Goal: Transaction & Acquisition: Purchase product/service

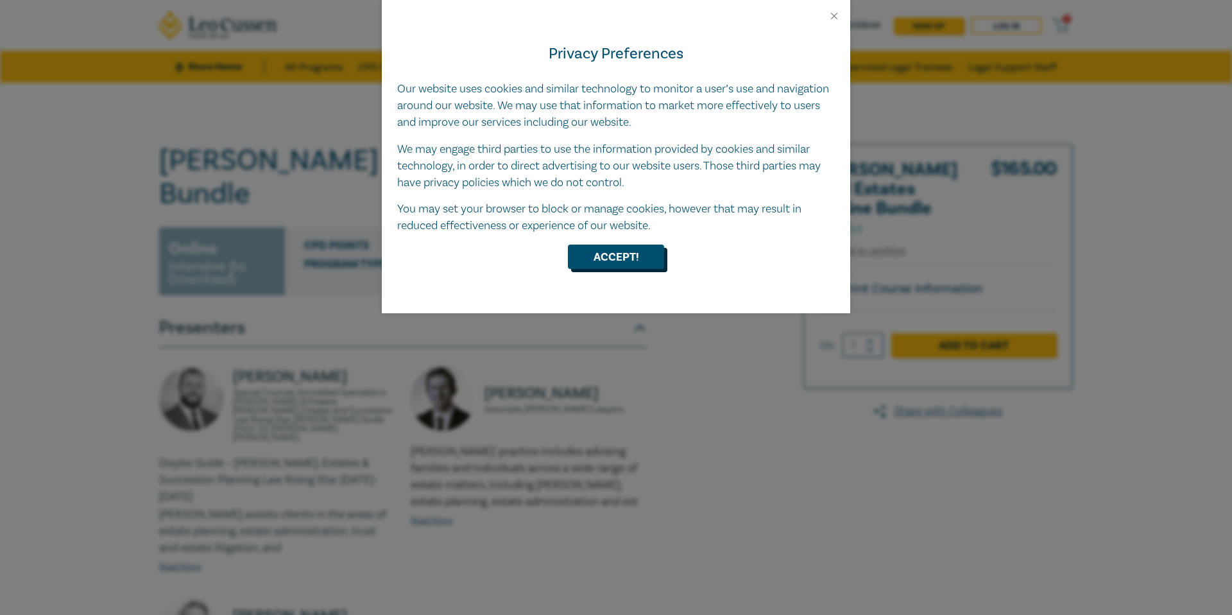
click at [624, 255] on button "Accept!" at bounding box center [616, 256] width 96 height 24
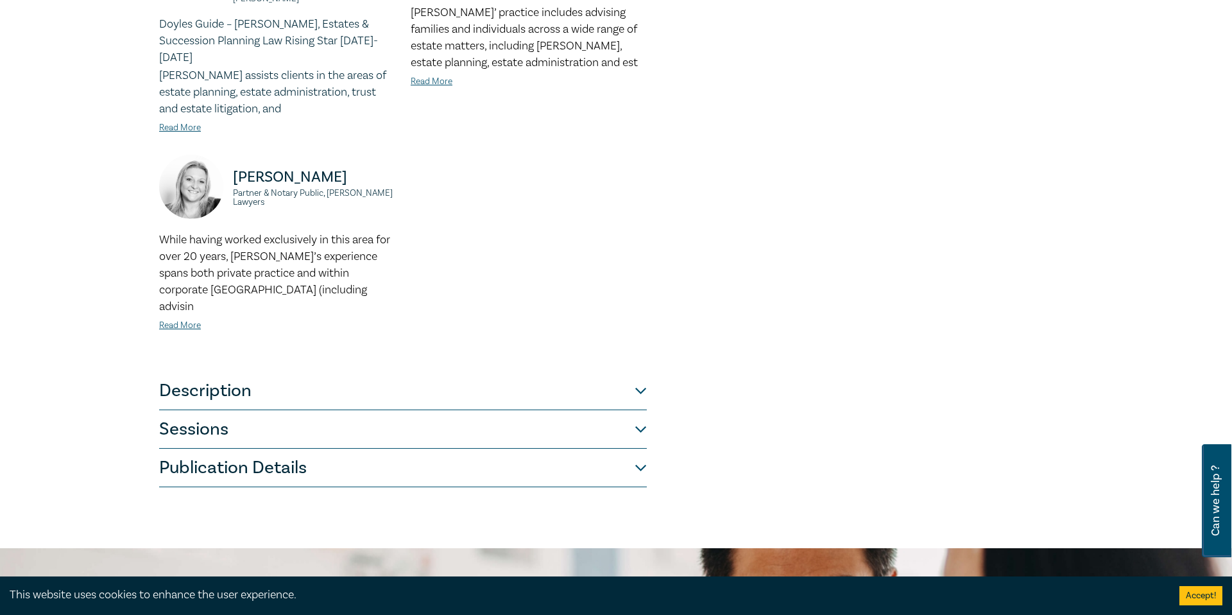
scroll to position [446, 0]
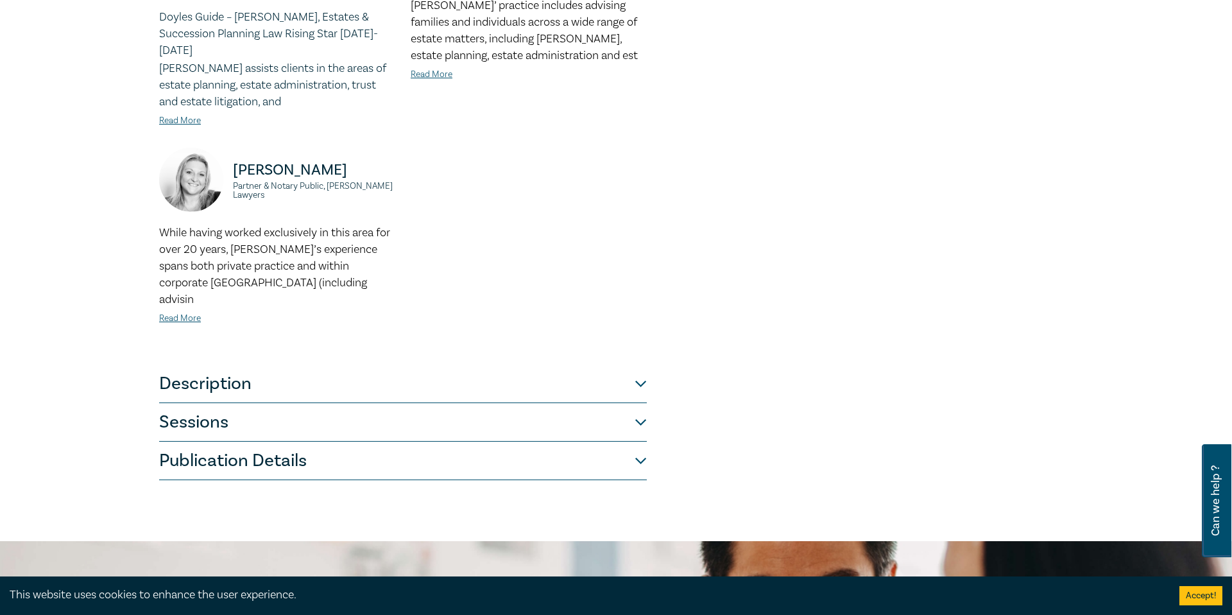
click at [638, 364] on button "Description" at bounding box center [403, 383] width 488 height 38
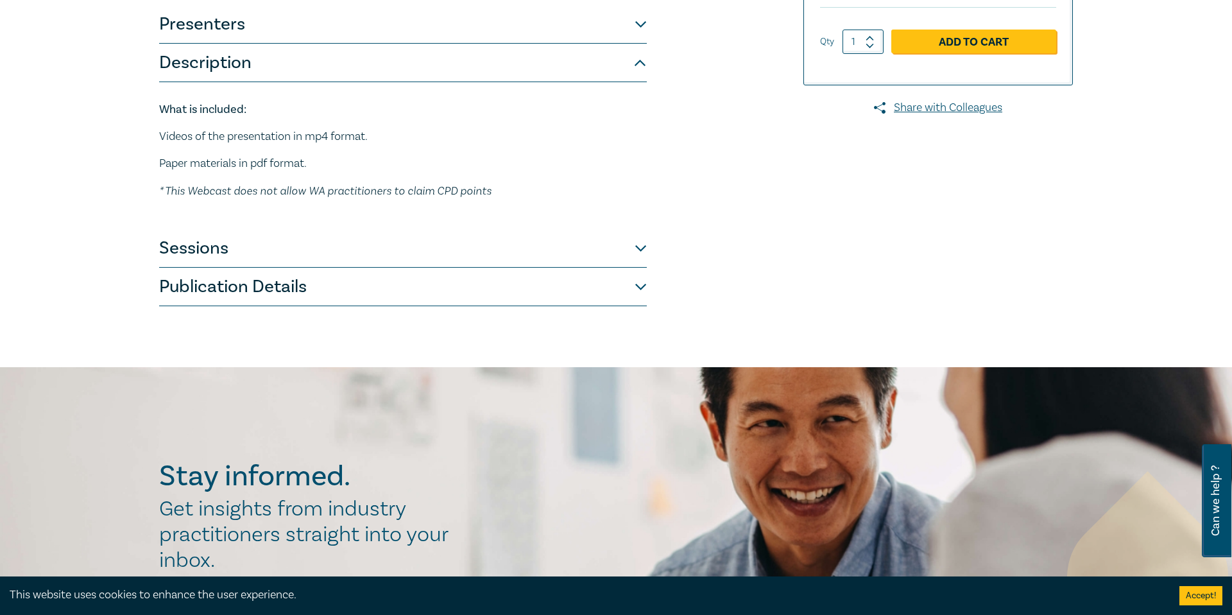
scroll to position [305, 0]
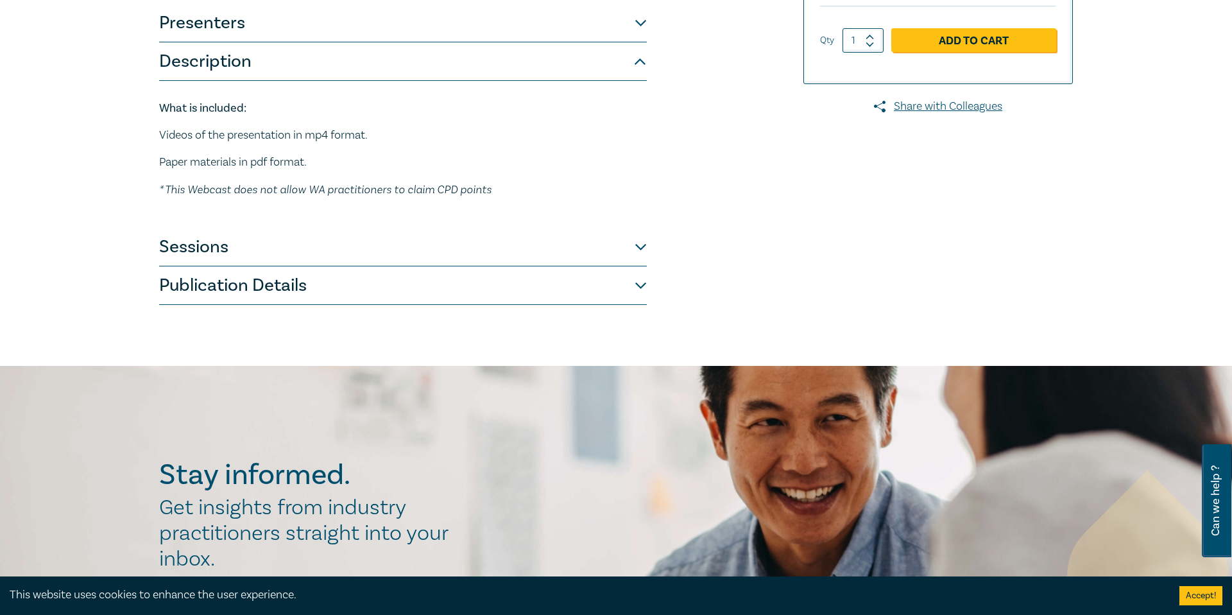
click at [640, 228] on button "Sessions" at bounding box center [403, 247] width 488 height 38
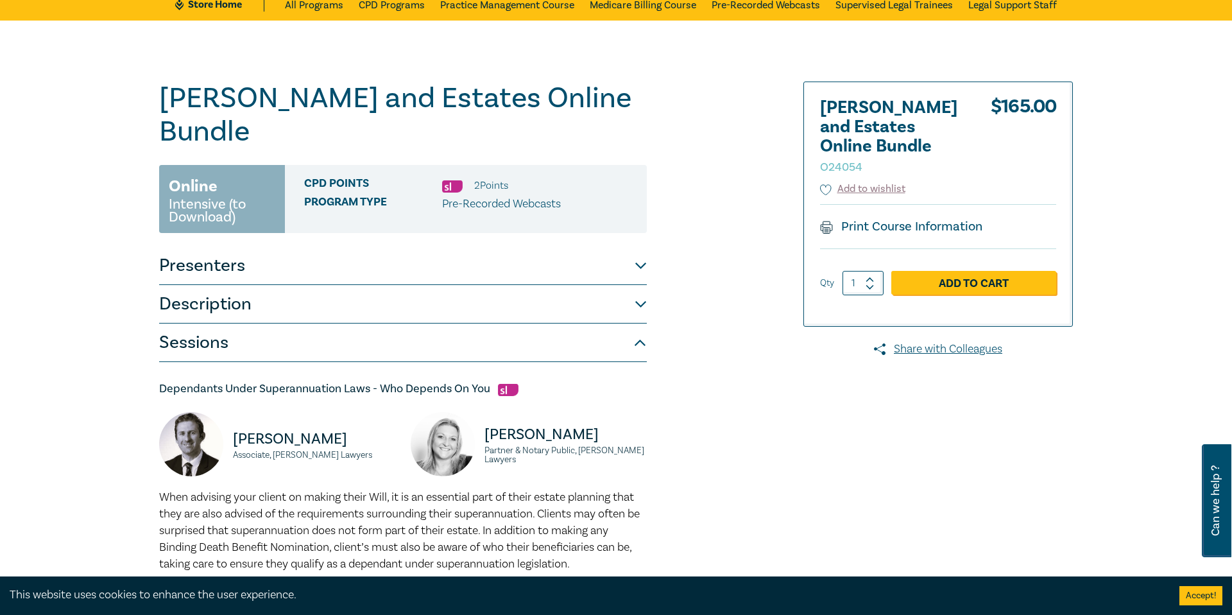
scroll to position [53, 0]
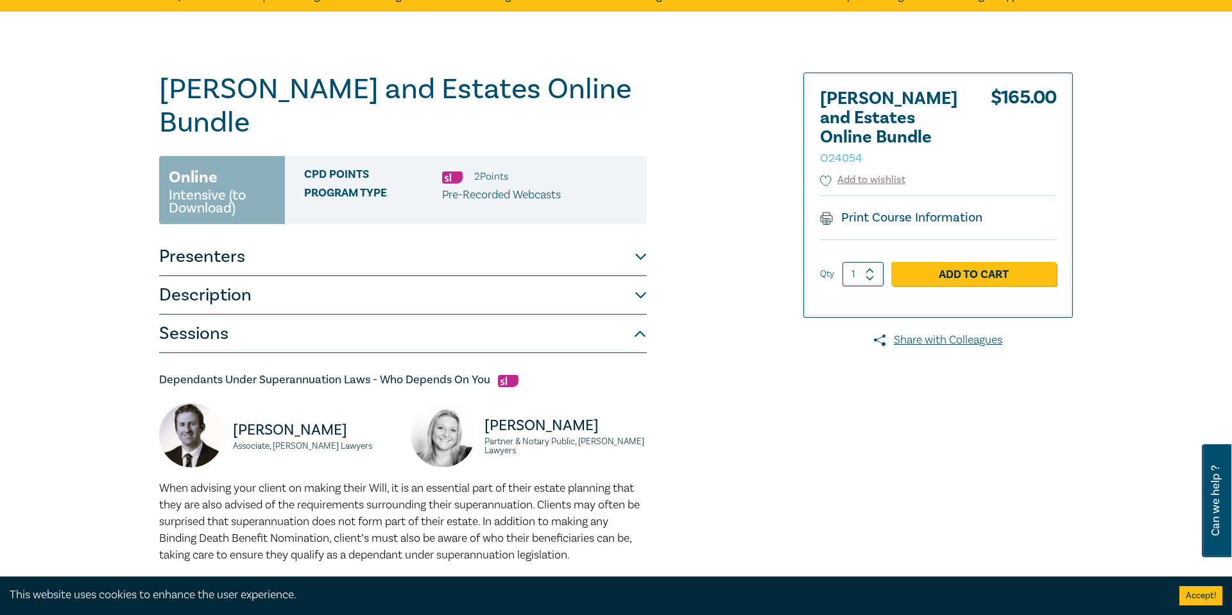
click at [638, 314] on button "Sessions" at bounding box center [403, 333] width 488 height 38
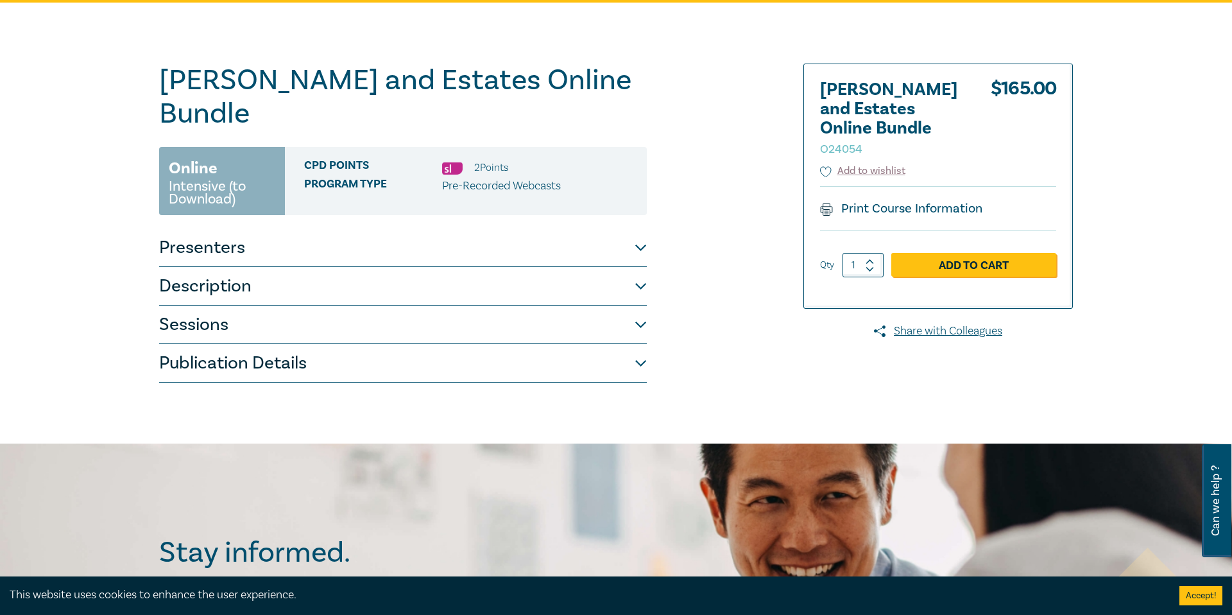
scroll to position [95, 0]
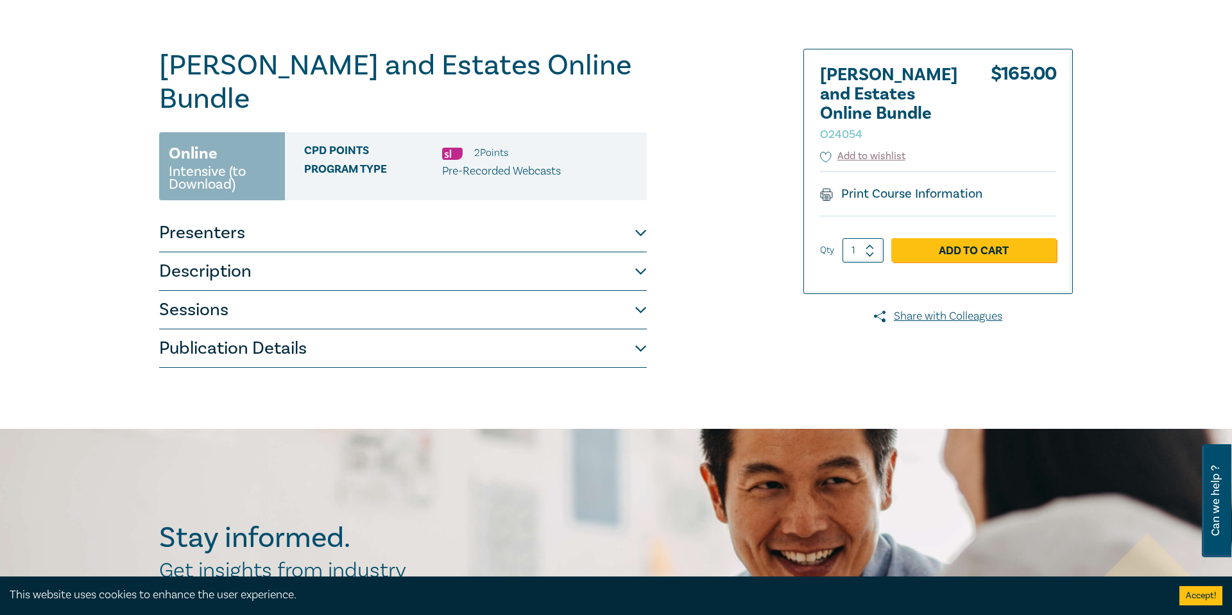
click at [638, 252] on button "Description" at bounding box center [403, 271] width 488 height 38
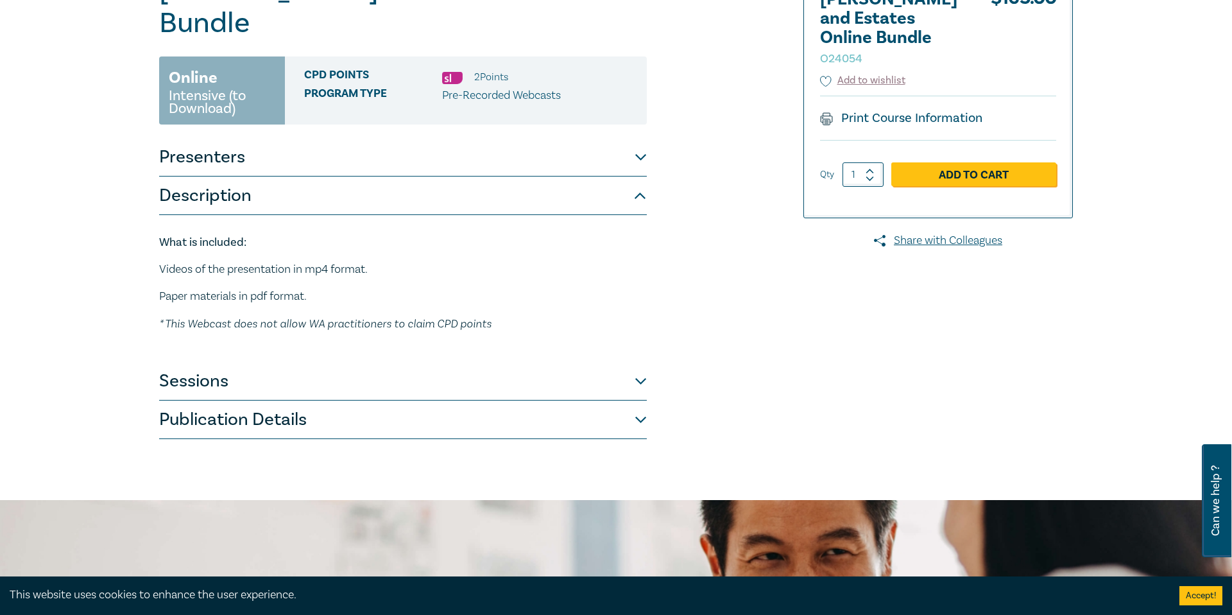
scroll to position [177, 0]
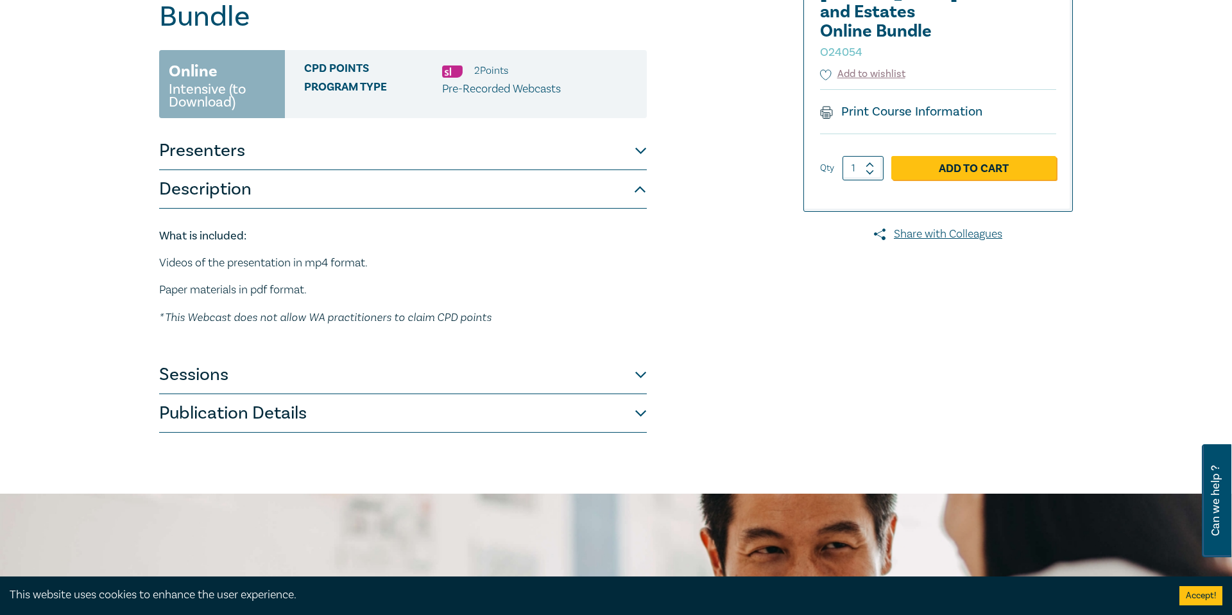
click at [641, 355] on button "Sessions" at bounding box center [403, 374] width 488 height 38
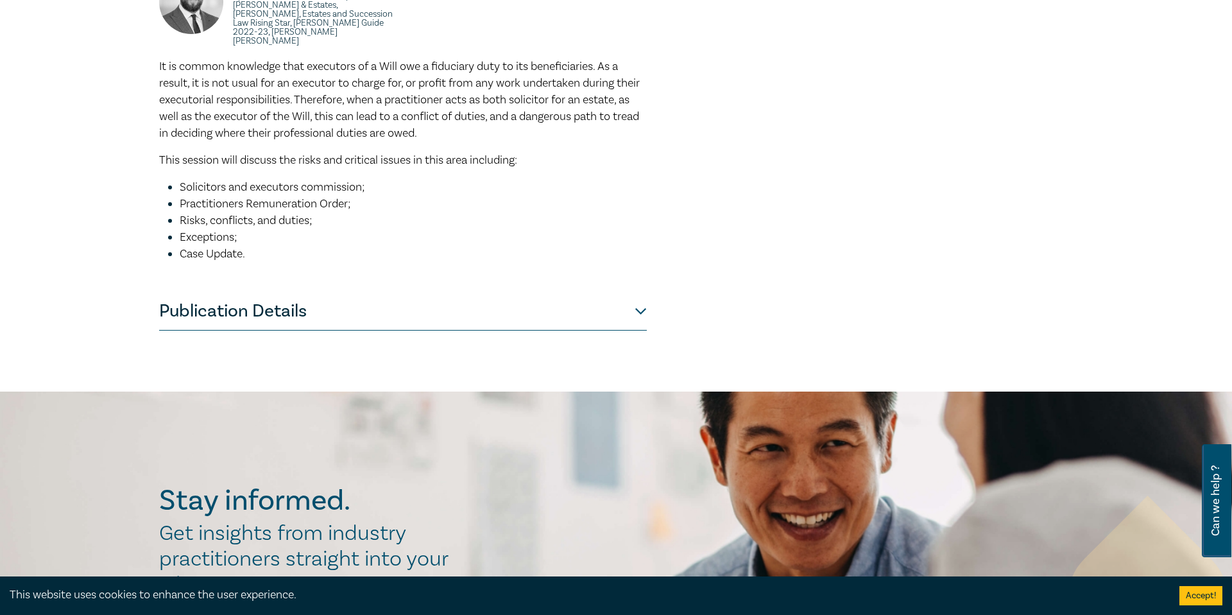
scroll to position [875, 0]
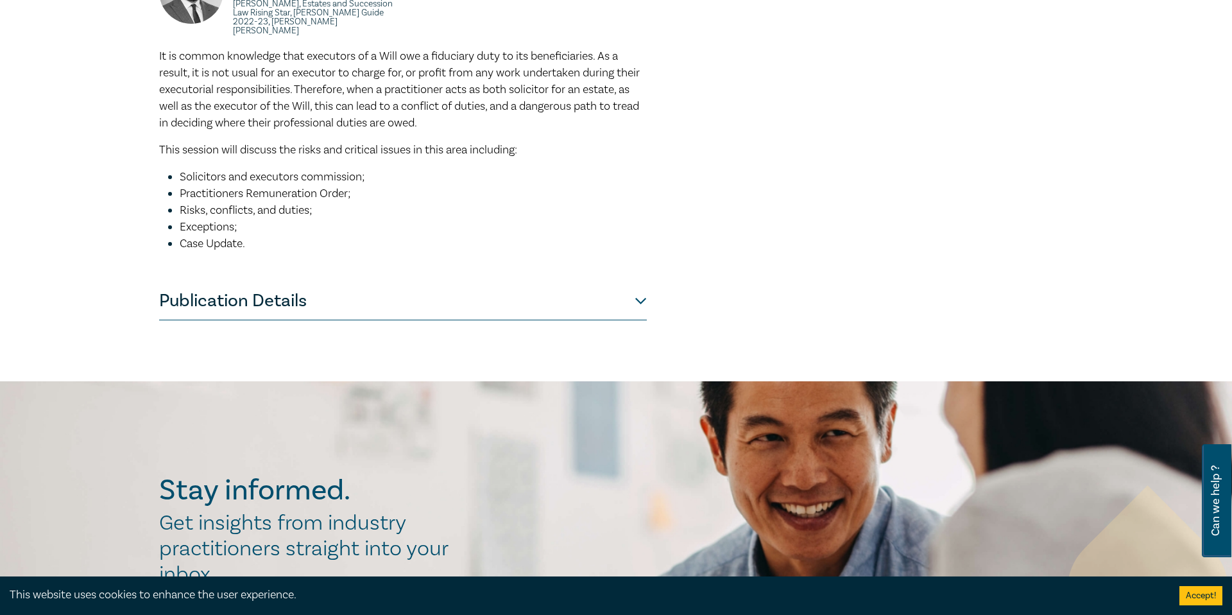
click at [639, 282] on button "Publication Details" at bounding box center [403, 301] width 488 height 38
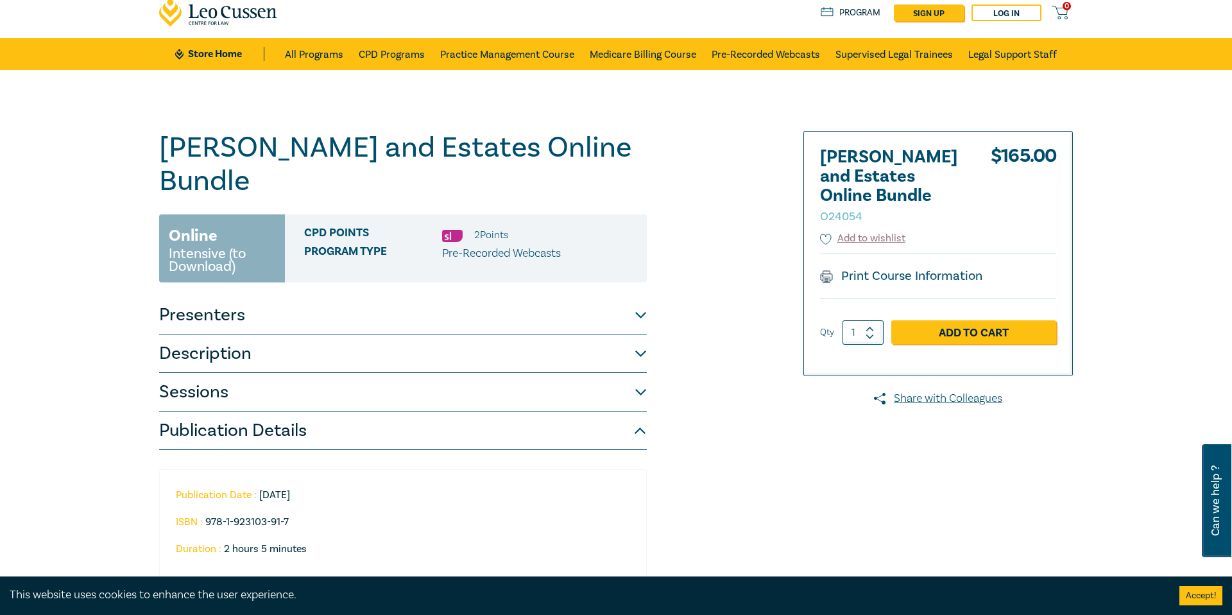
scroll to position [0, 0]
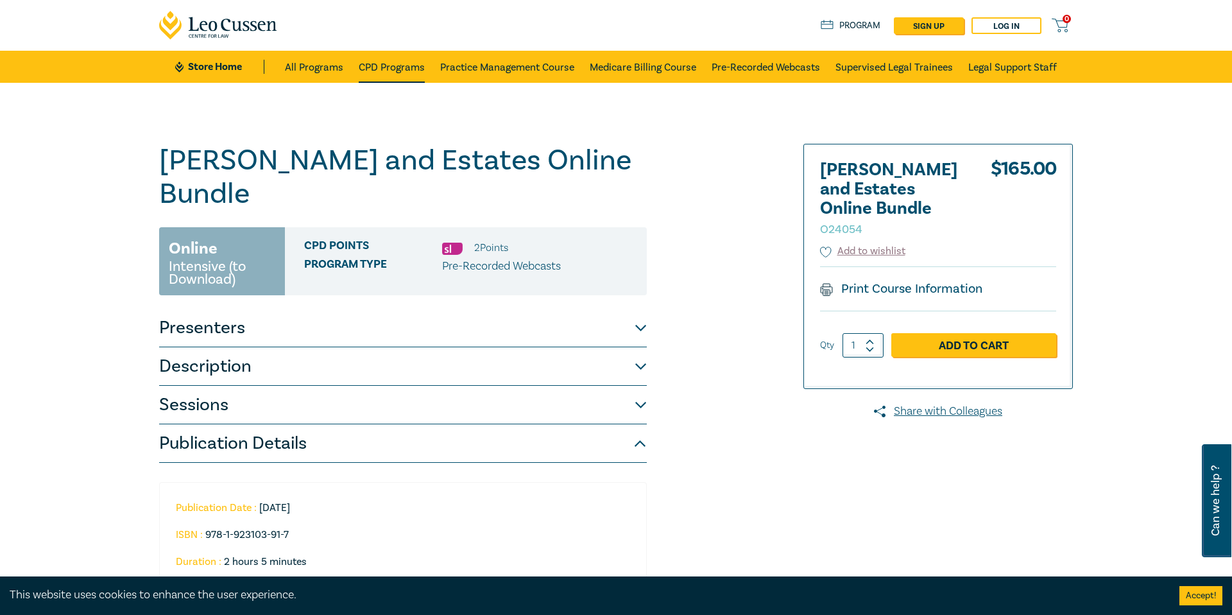
click at [382, 64] on link "CPD Programs" at bounding box center [392, 67] width 66 height 32
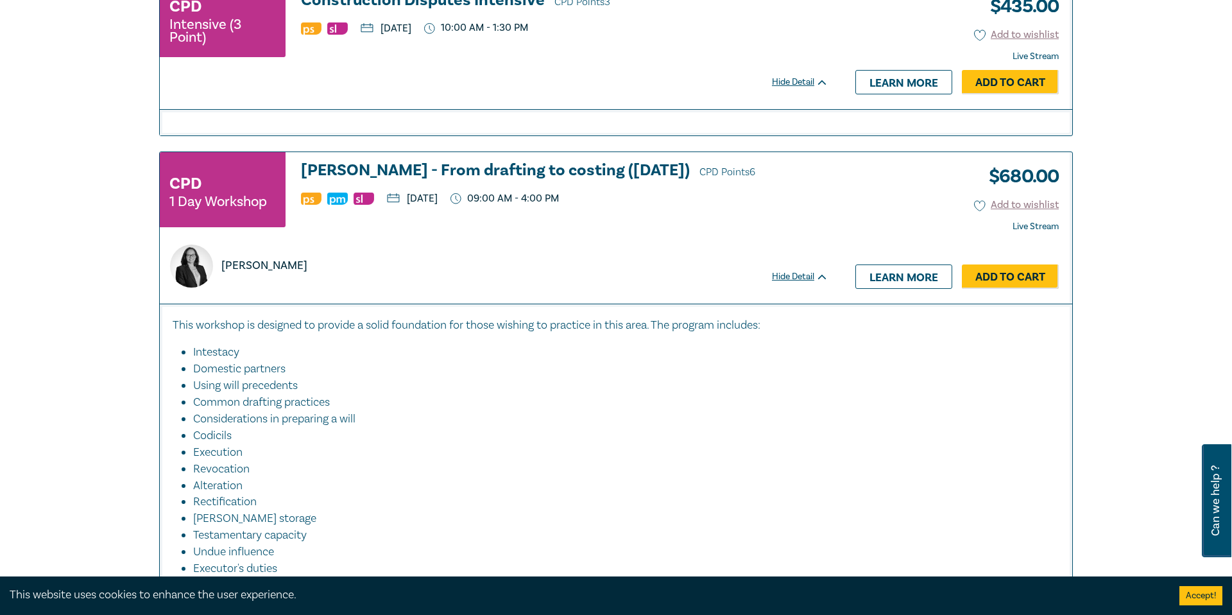
scroll to position [2728, 0]
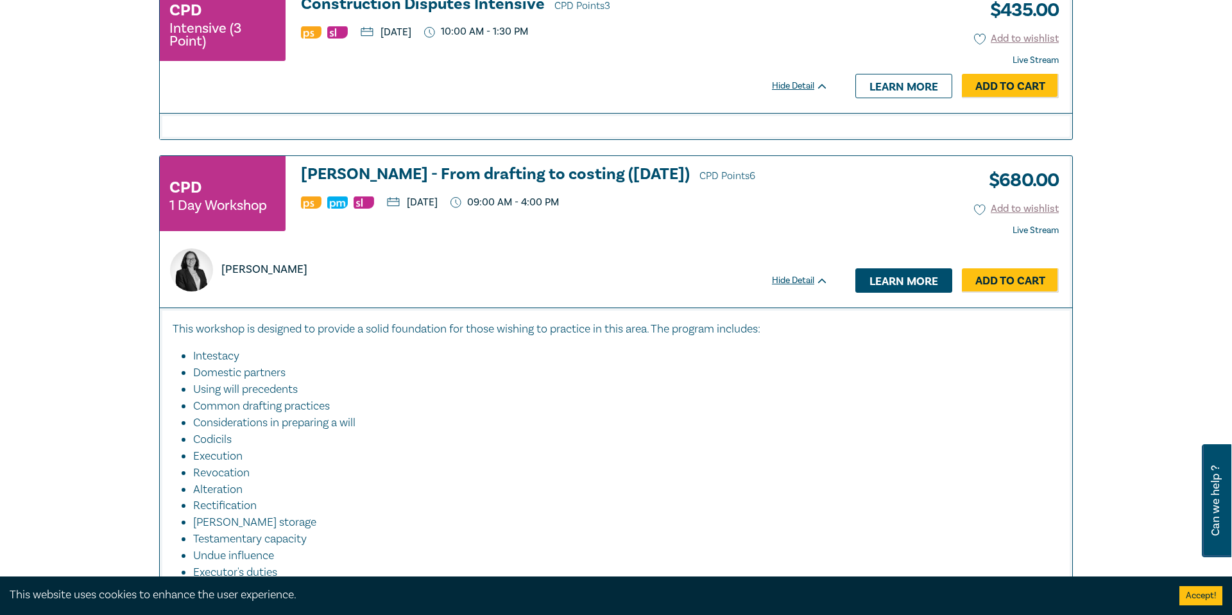
click at [908, 280] on link "Learn more" at bounding box center [903, 280] width 97 height 24
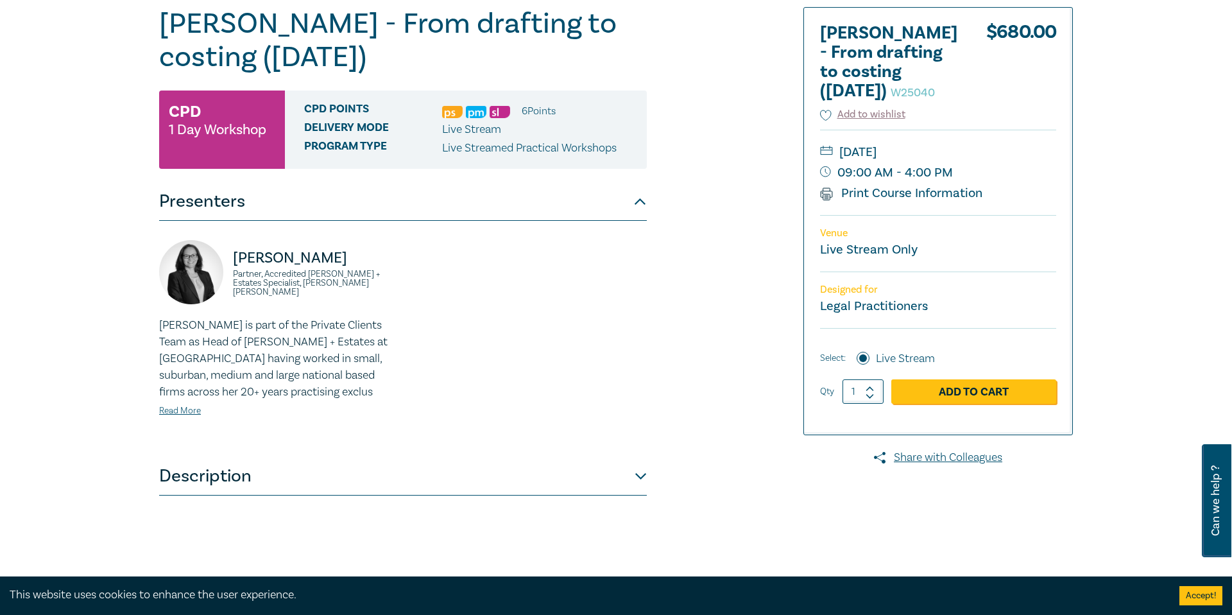
scroll to position [131, 0]
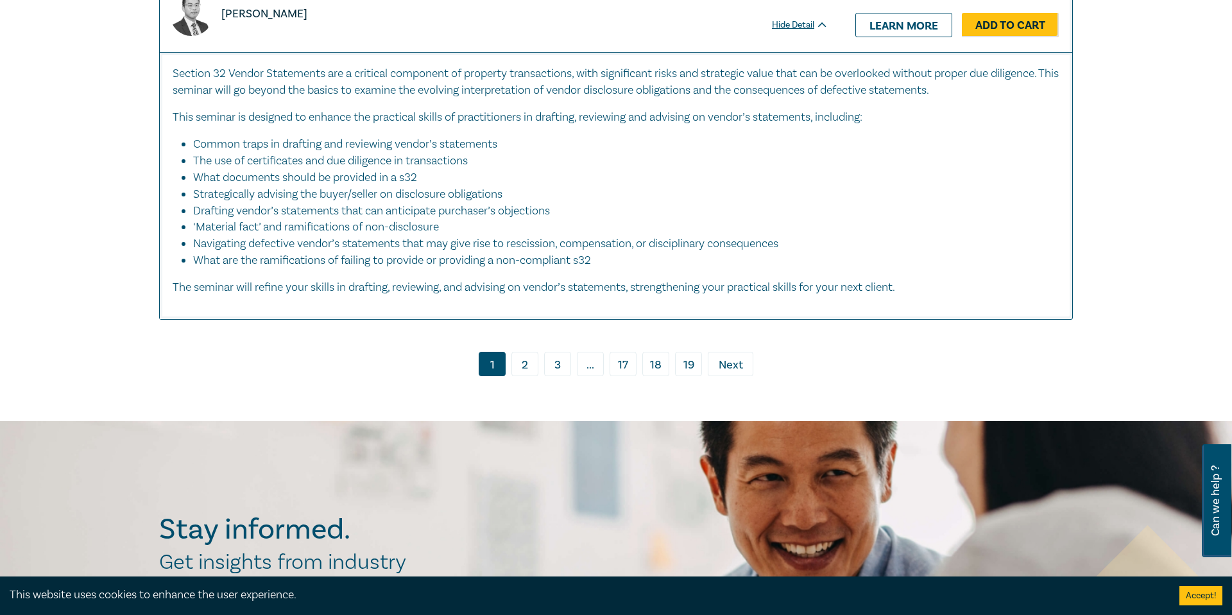
scroll to position [6427, 0]
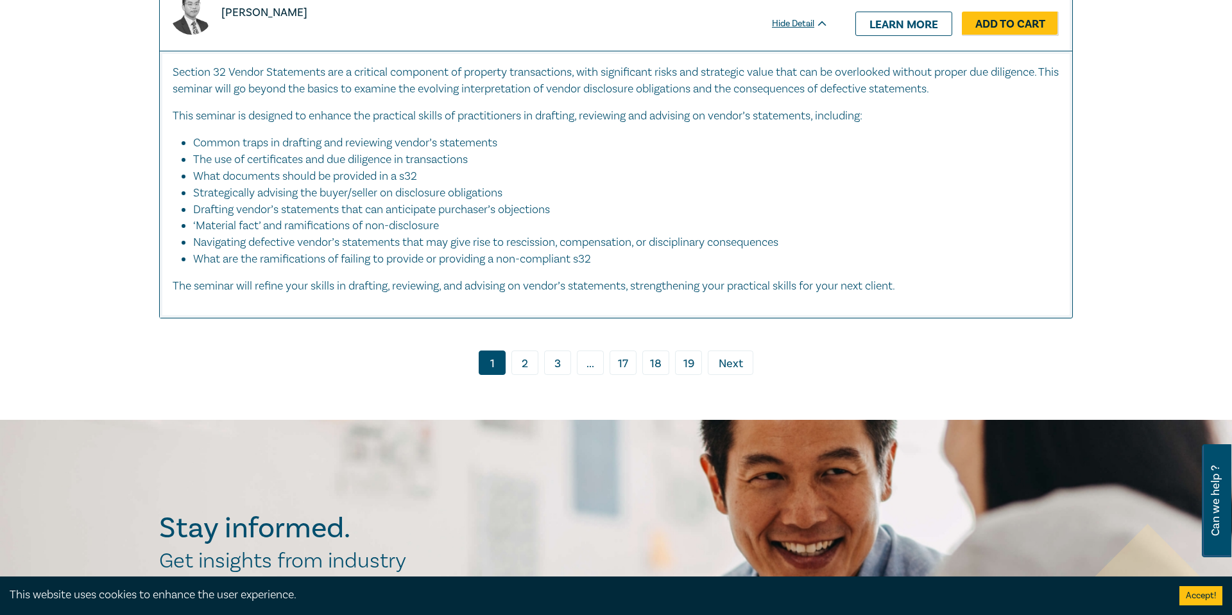
click at [526, 352] on link "2" at bounding box center [524, 362] width 27 height 24
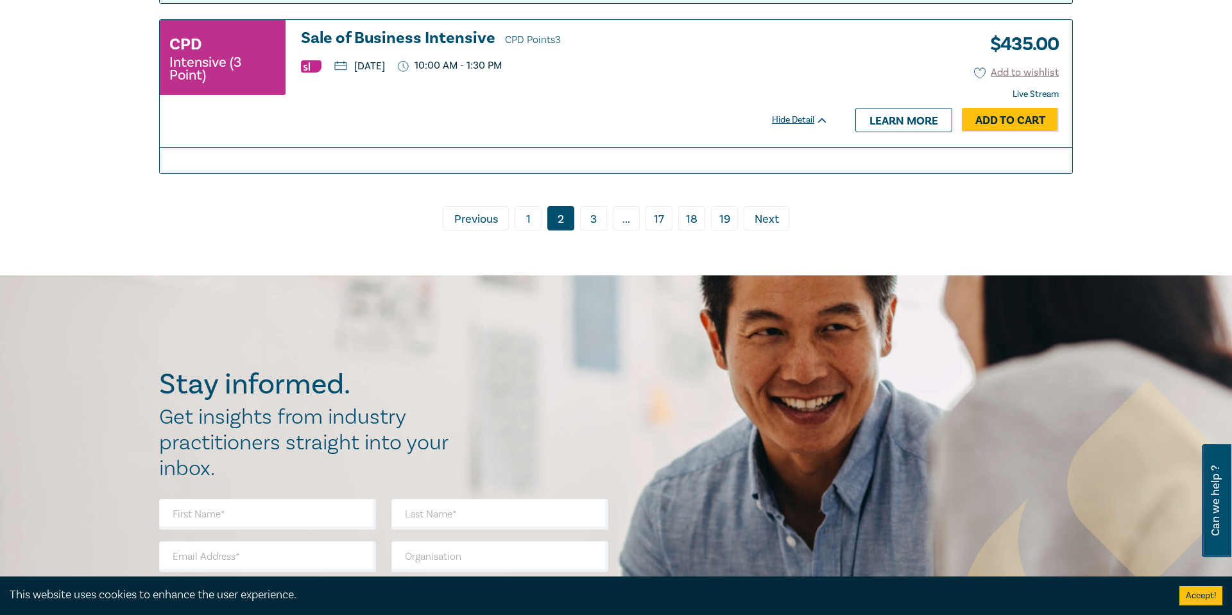
scroll to position [5093, 0]
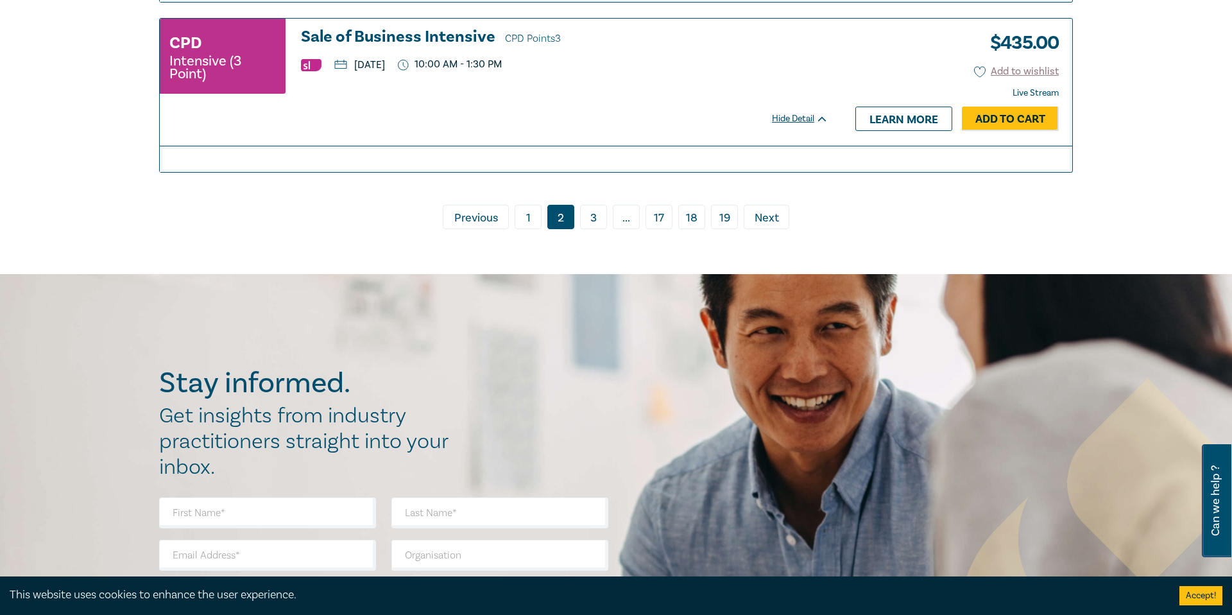
click at [591, 229] on link "3" at bounding box center [593, 217] width 27 height 24
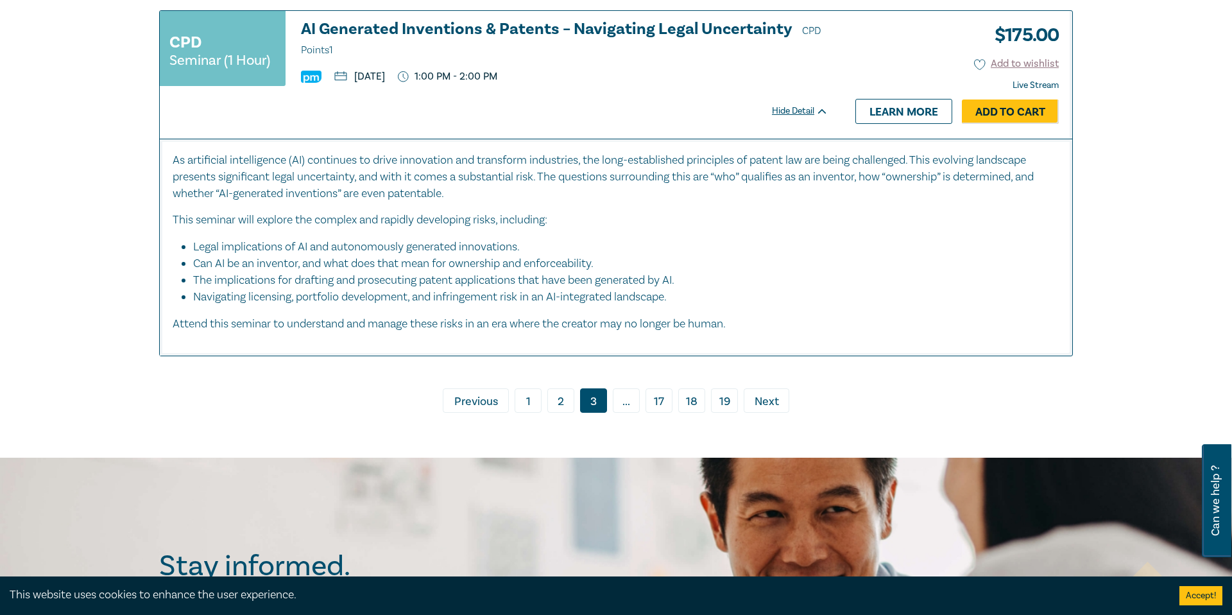
scroll to position [6061, 0]
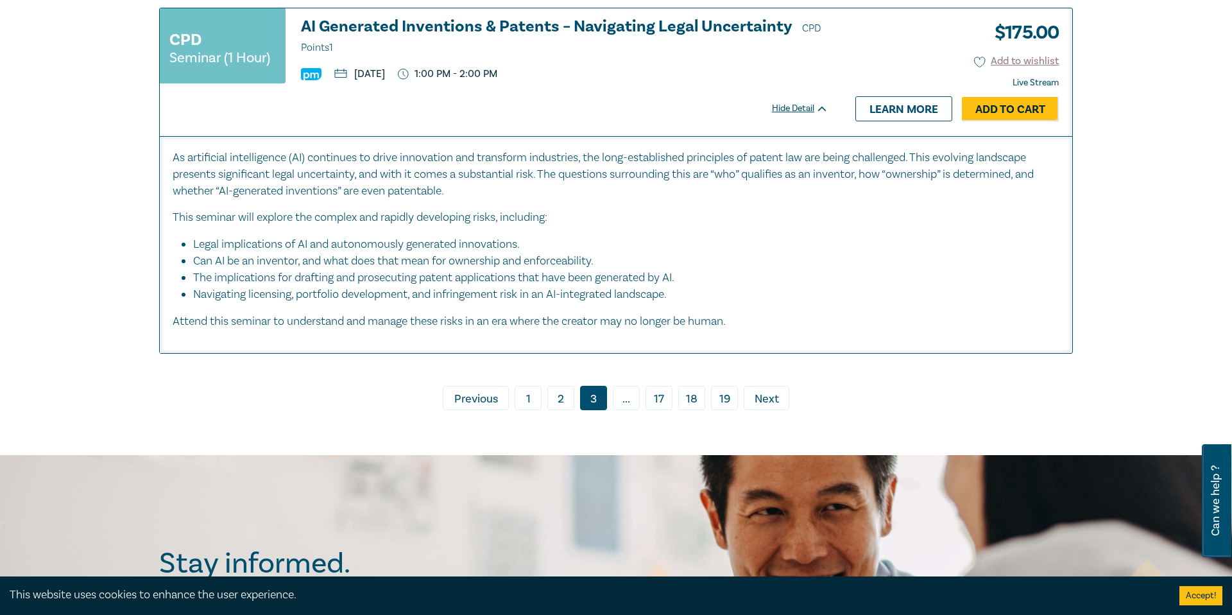
click at [761, 391] on span "Next" at bounding box center [766, 399] width 24 height 17
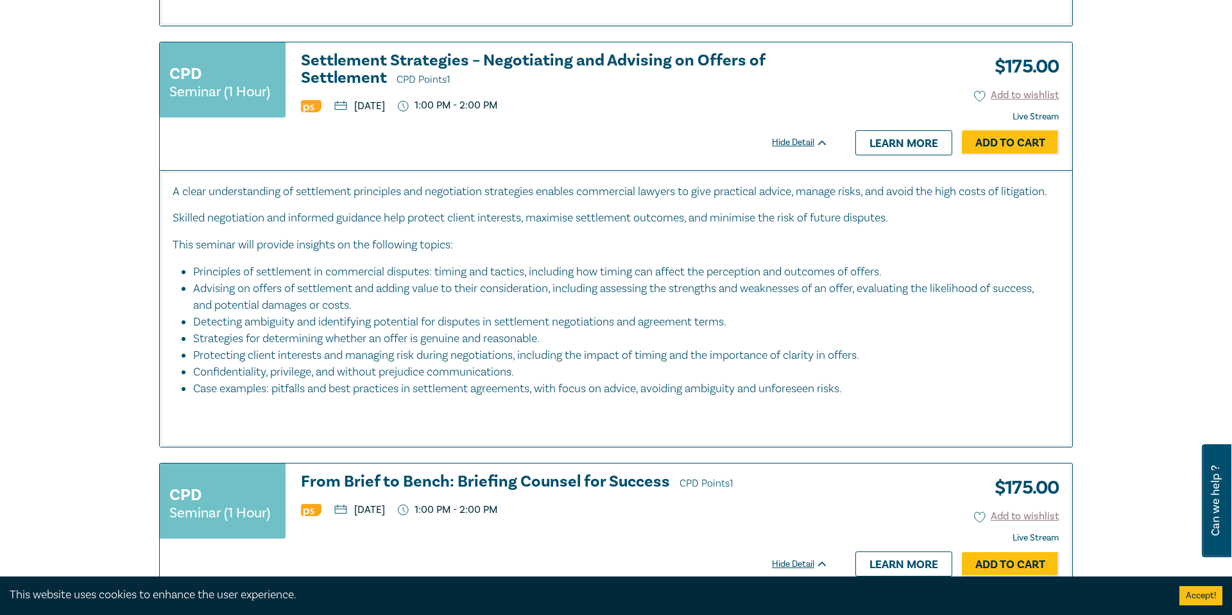
scroll to position [1672, 0]
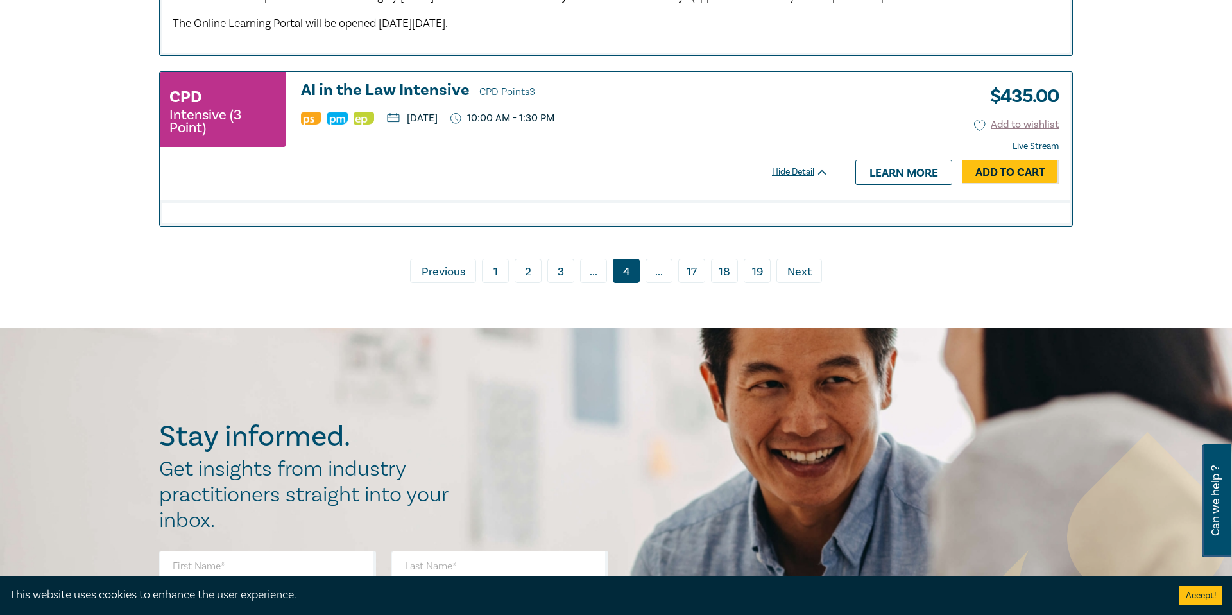
click at [800, 280] on span "Next" at bounding box center [799, 272] width 24 height 17
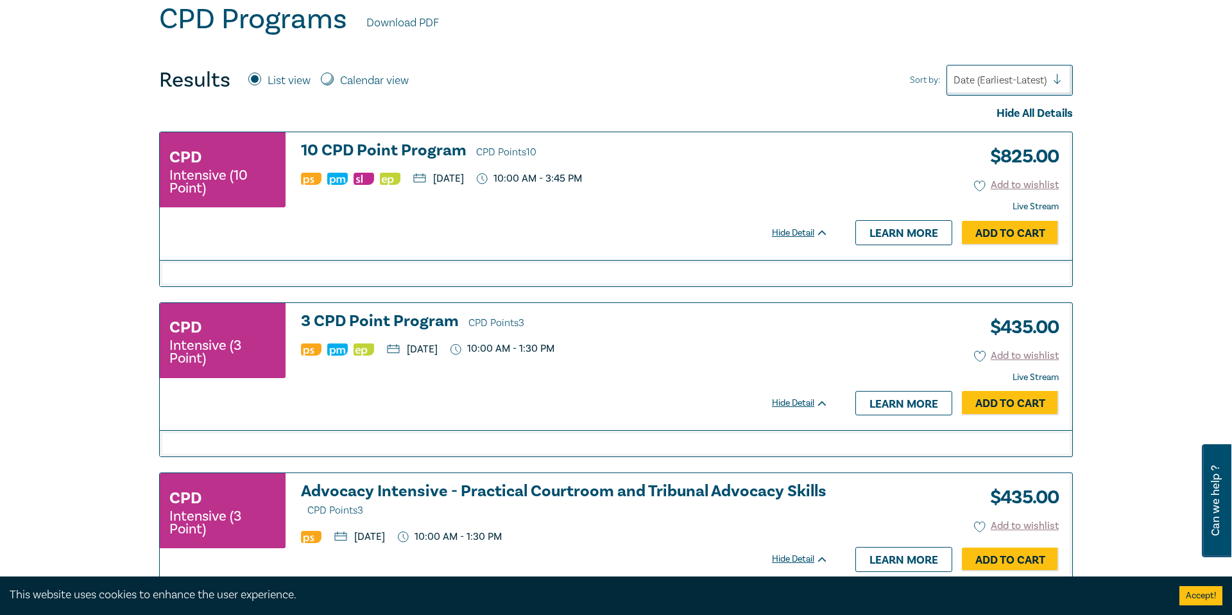
scroll to position [428, 0]
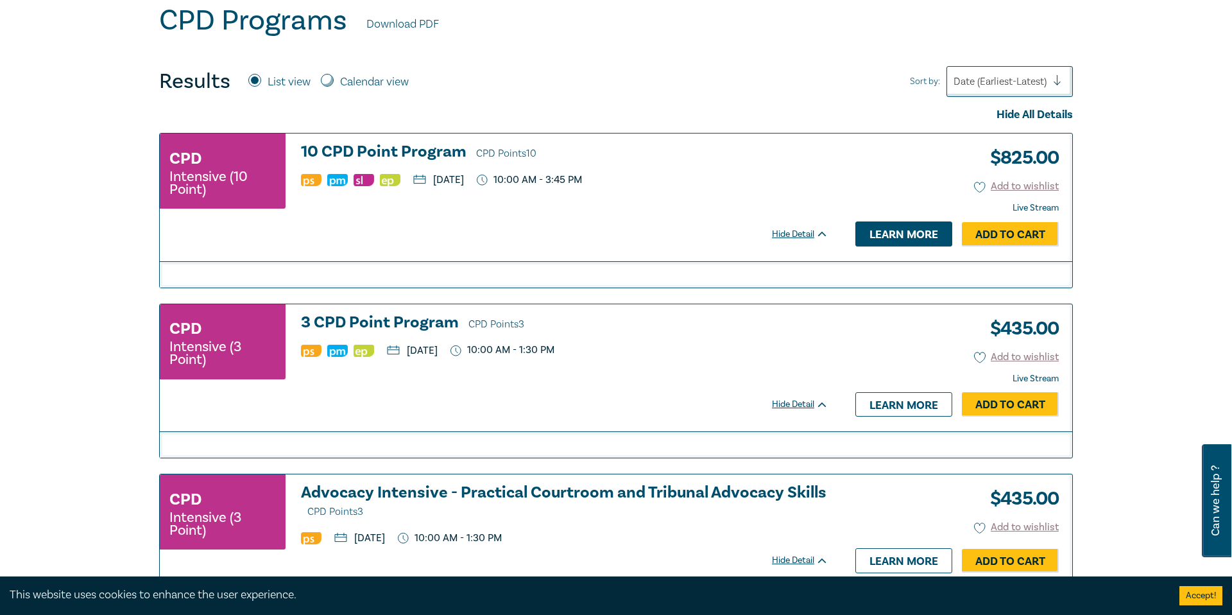
click at [915, 233] on link "Learn more" at bounding box center [903, 233] width 97 height 24
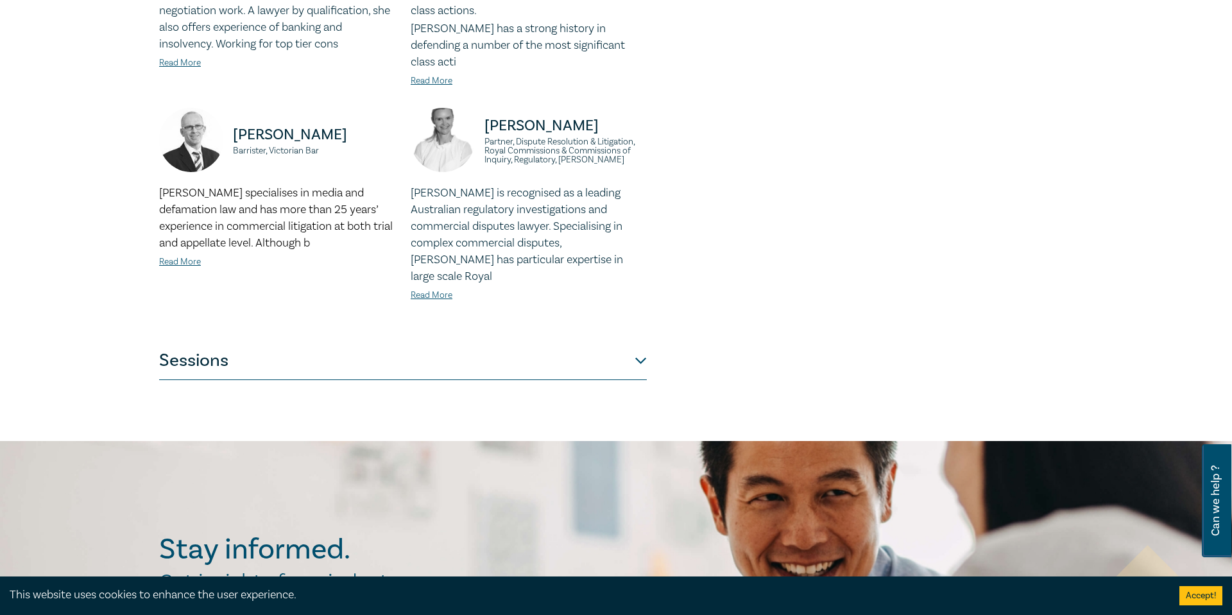
scroll to position [924, 0]
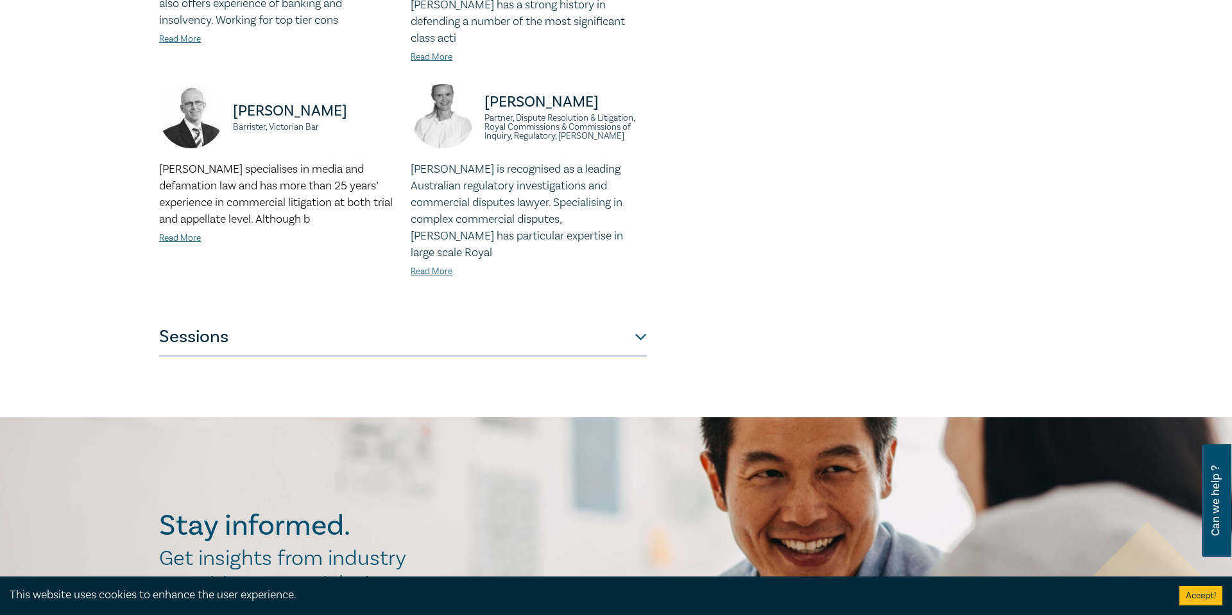
click at [636, 318] on button "Sessions" at bounding box center [403, 337] width 488 height 38
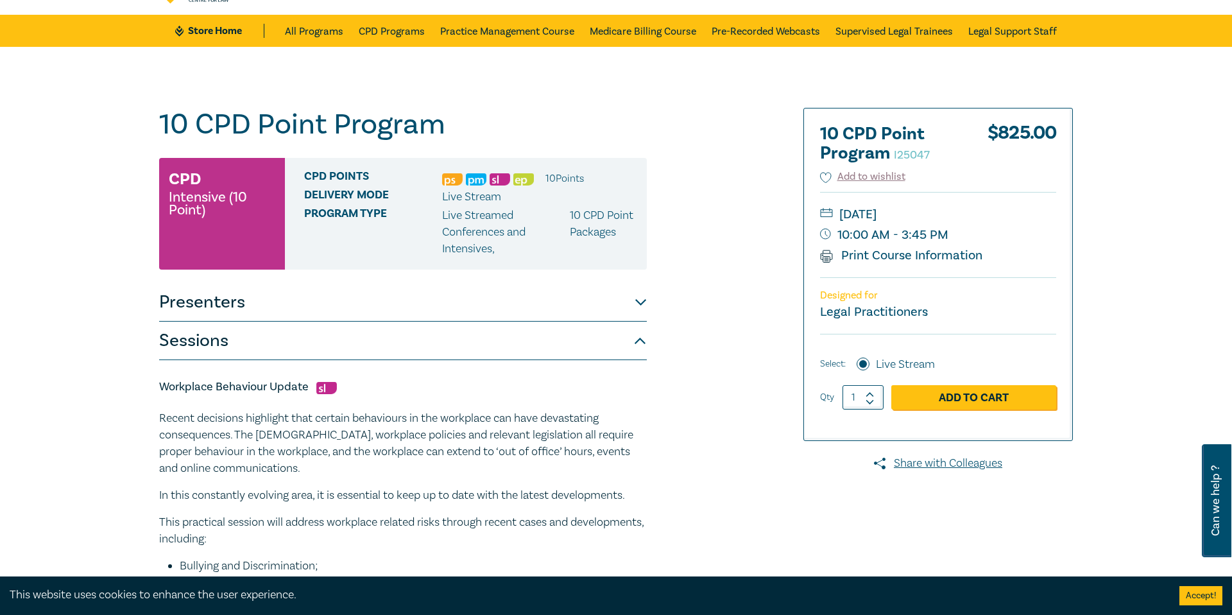
scroll to position [37, 0]
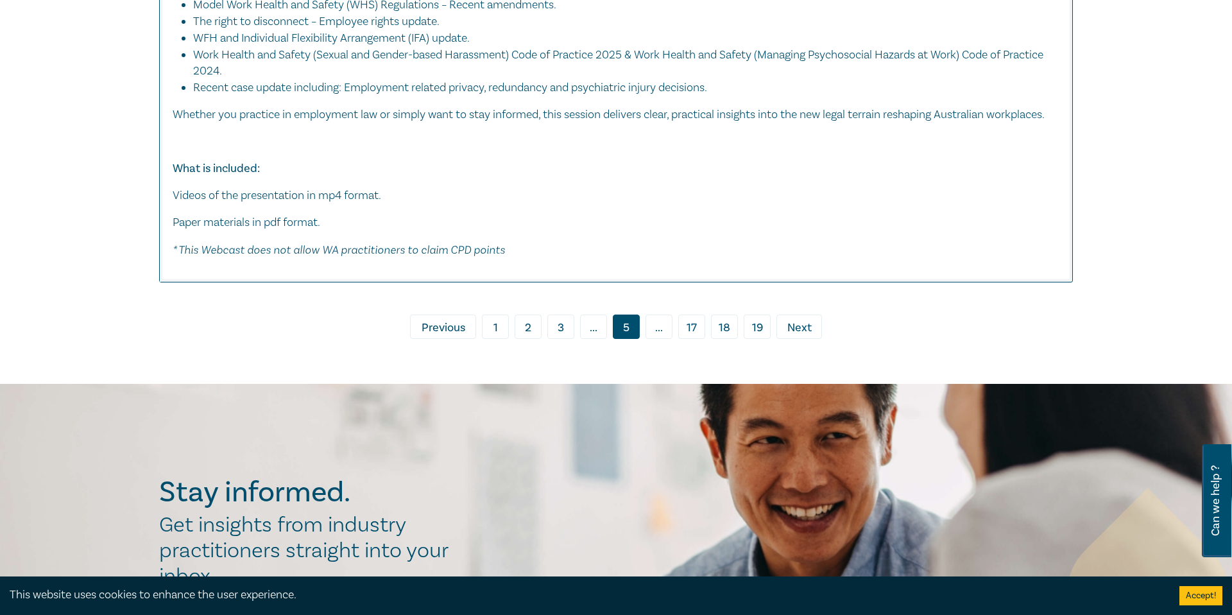
scroll to position [6175, 0]
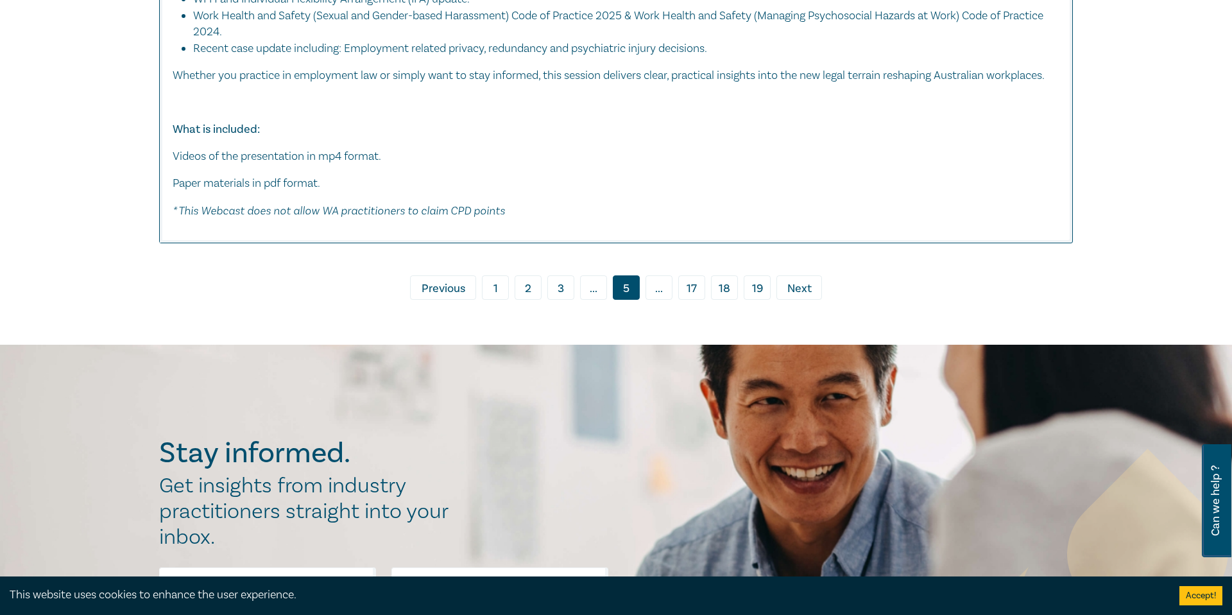
click at [803, 297] on span "Next" at bounding box center [799, 288] width 24 height 17
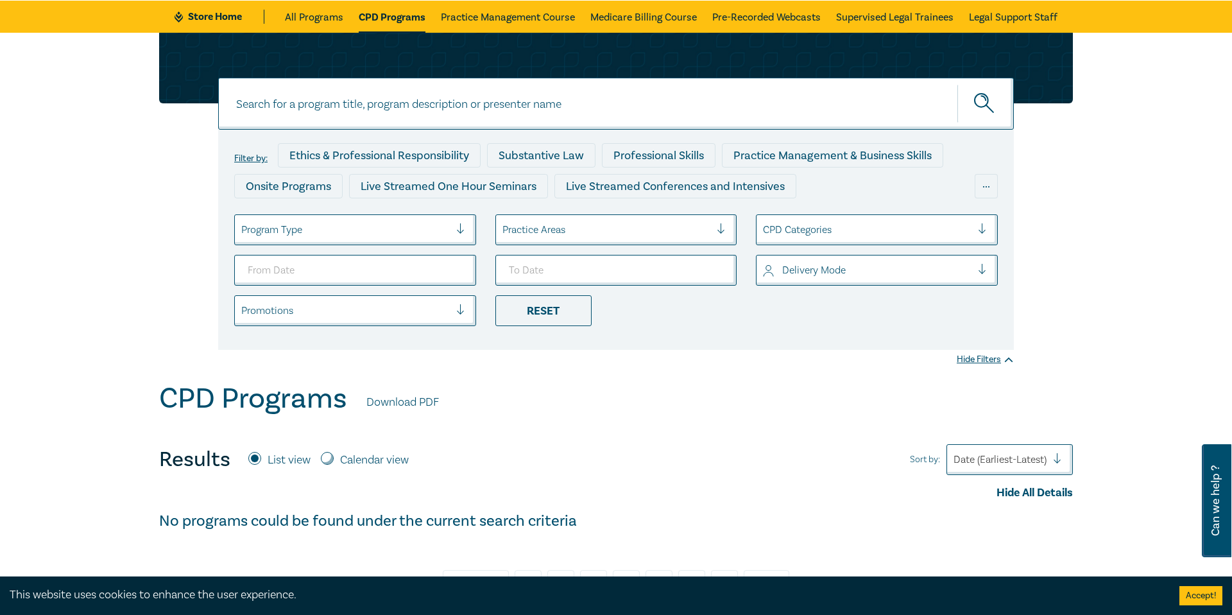
scroll to position [41, 0]
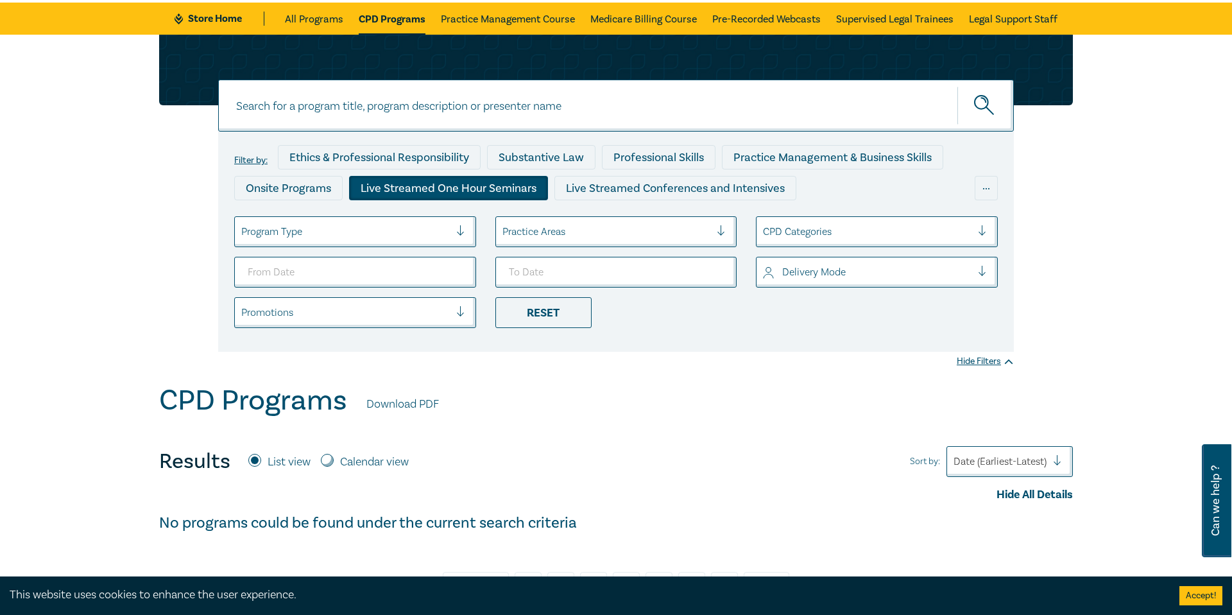
click at [476, 192] on div "Live Streamed One Hour Seminars" at bounding box center [448, 188] width 199 height 24
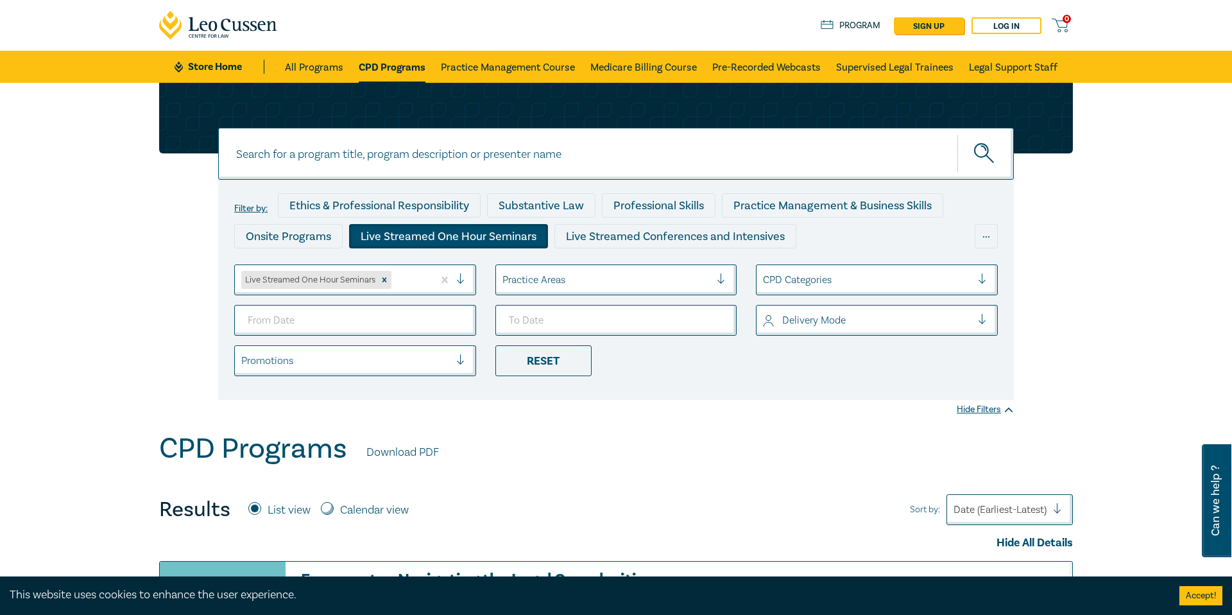
click at [481, 236] on div "Live Streamed One Hour Seminars" at bounding box center [448, 236] width 199 height 24
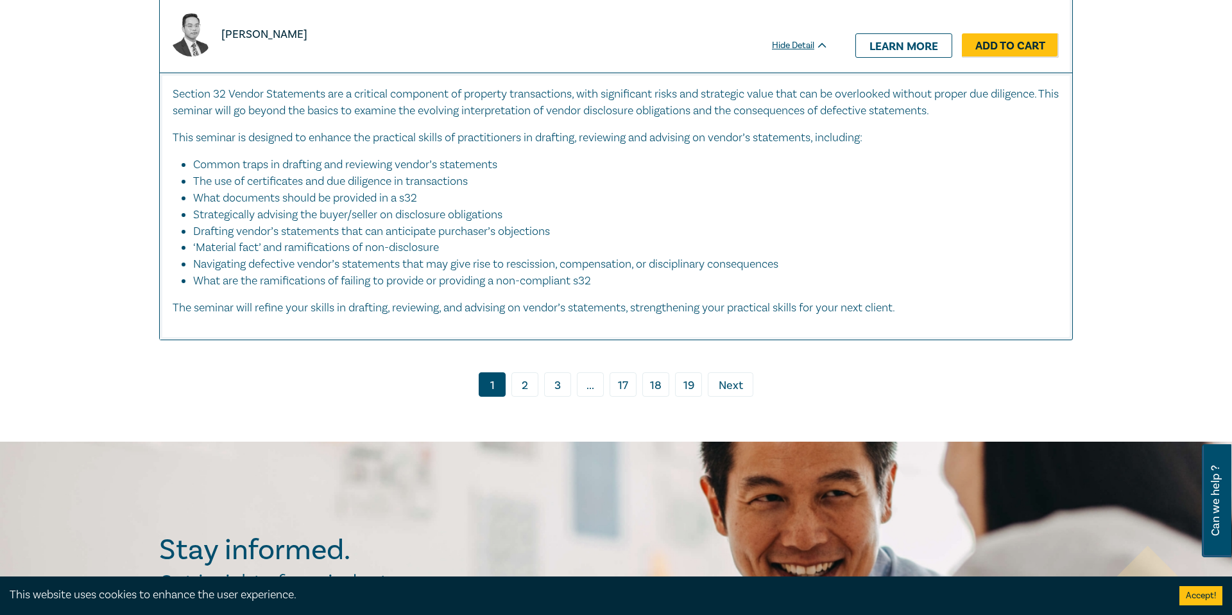
scroll to position [6404, 0]
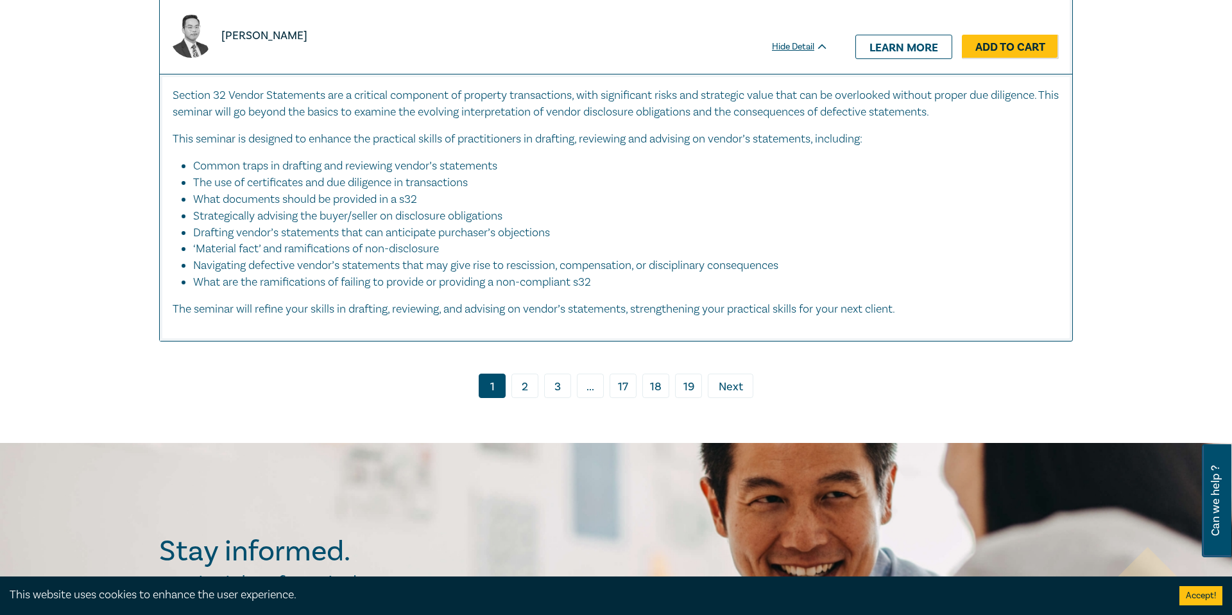
click at [693, 373] on link "19" at bounding box center [688, 385] width 27 height 24
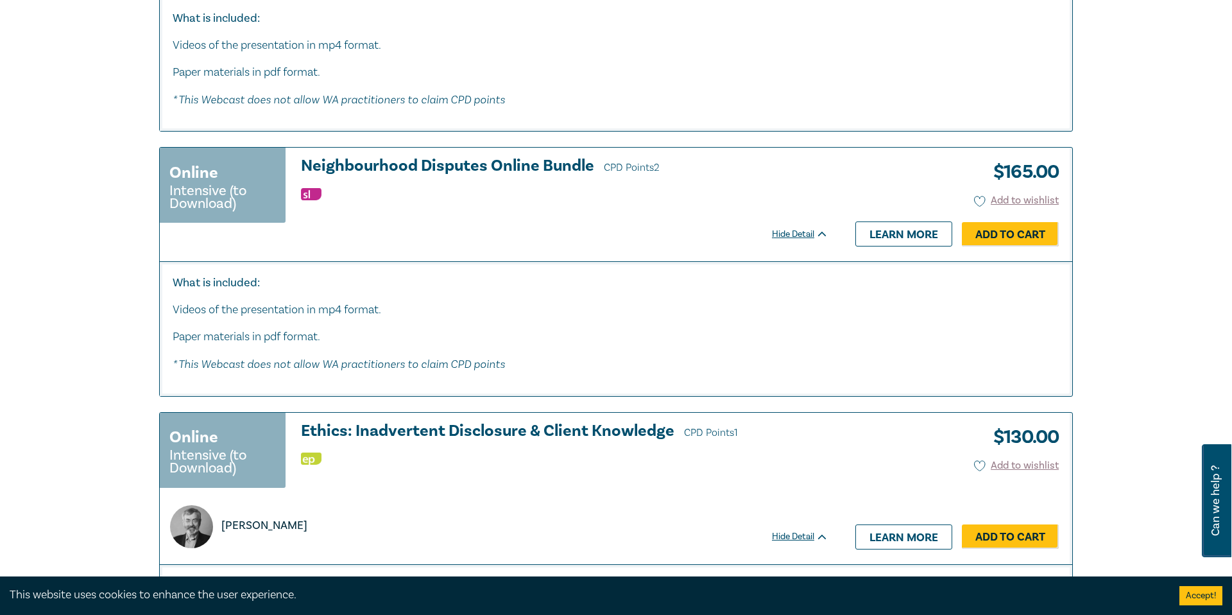
scroll to position [675, 0]
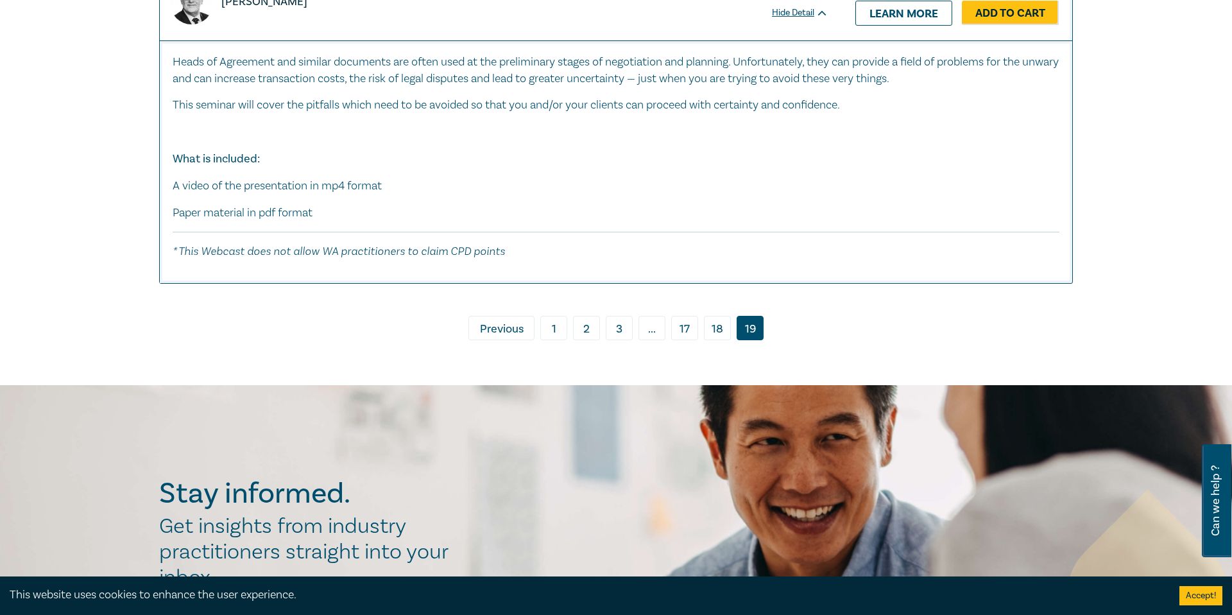
click at [715, 335] on link "18" at bounding box center [717, 328] width 27 height 24
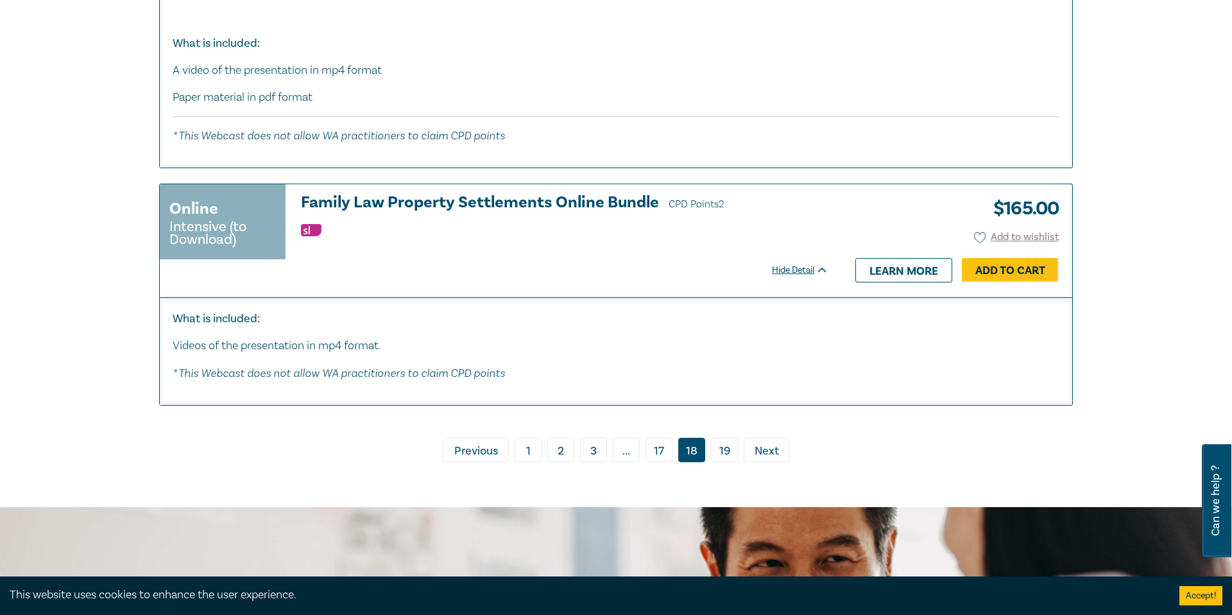
scroll to position [6693, 0]
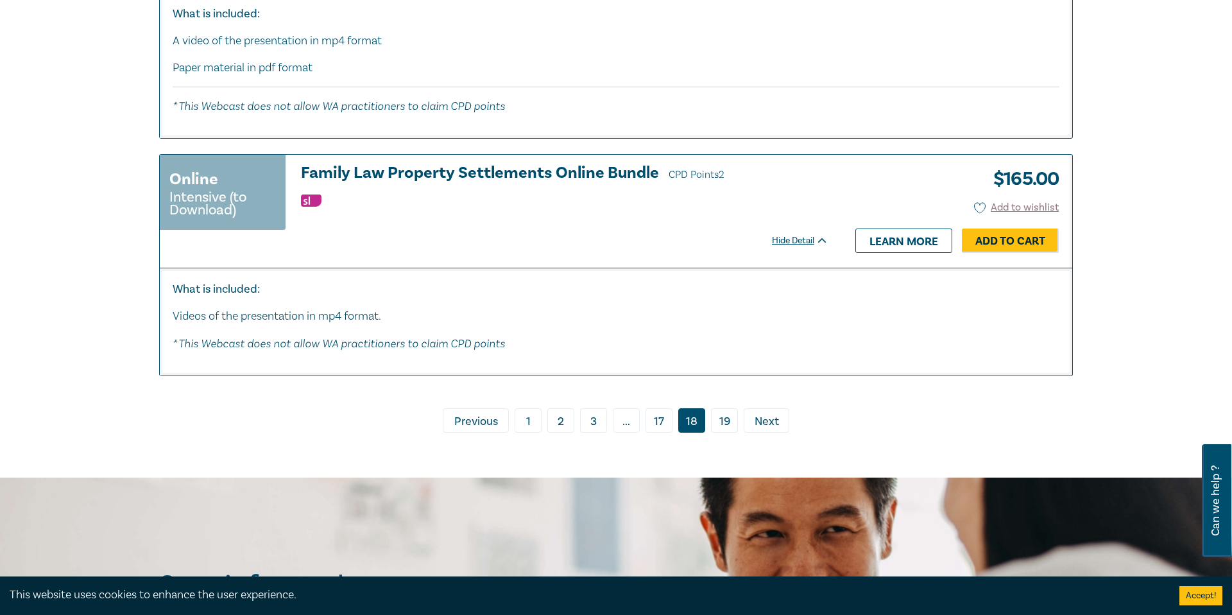
click at [653, 432] on link "17" at bounding box center [658, 420] width 27 height 24
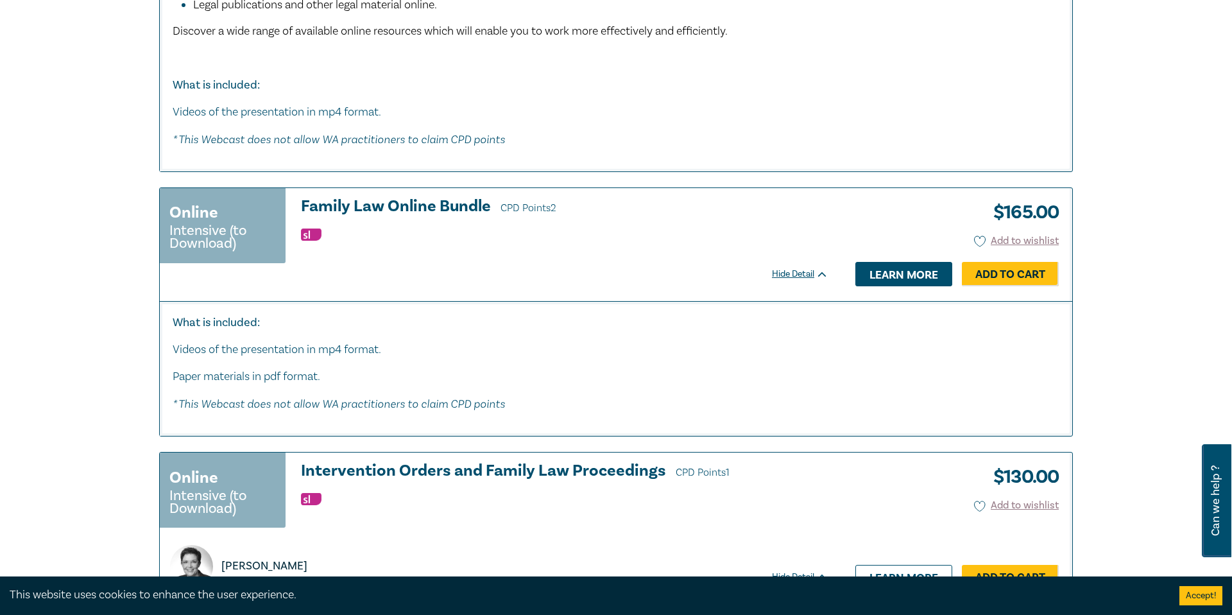
scroll to position [6039, 0]
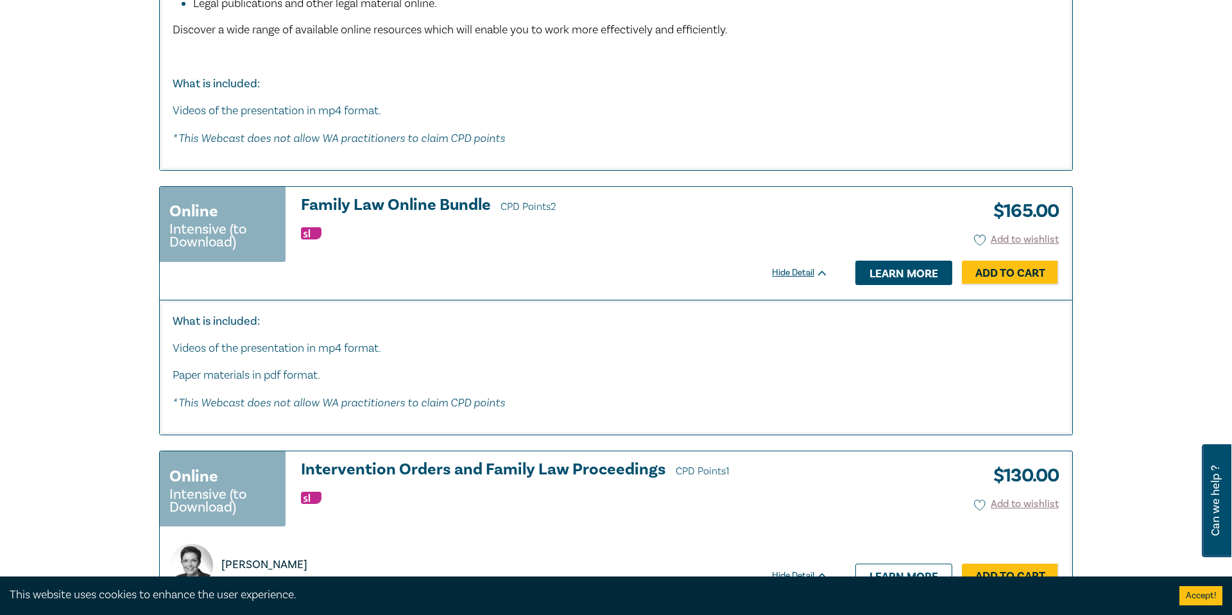
click at [896, 267] on link "Learn more" at bounding box center [903, 272] width 97 height 24
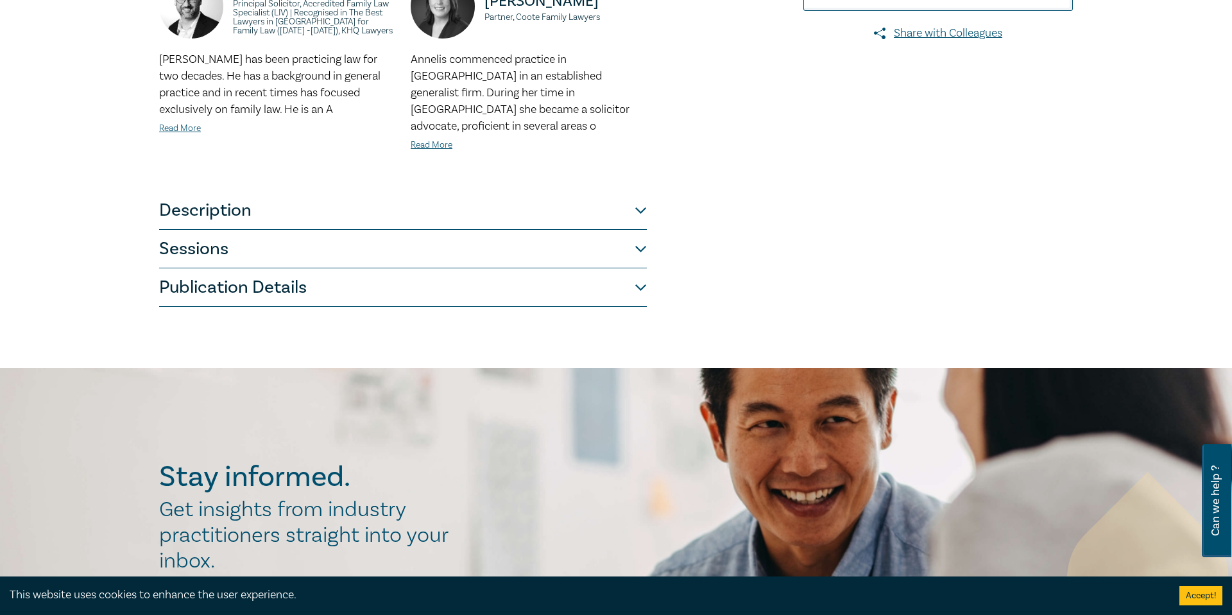
scroll to position [359, 0]
click at [640, 197] on button "Description" at bounding box center [403, 210] width 488 height 38
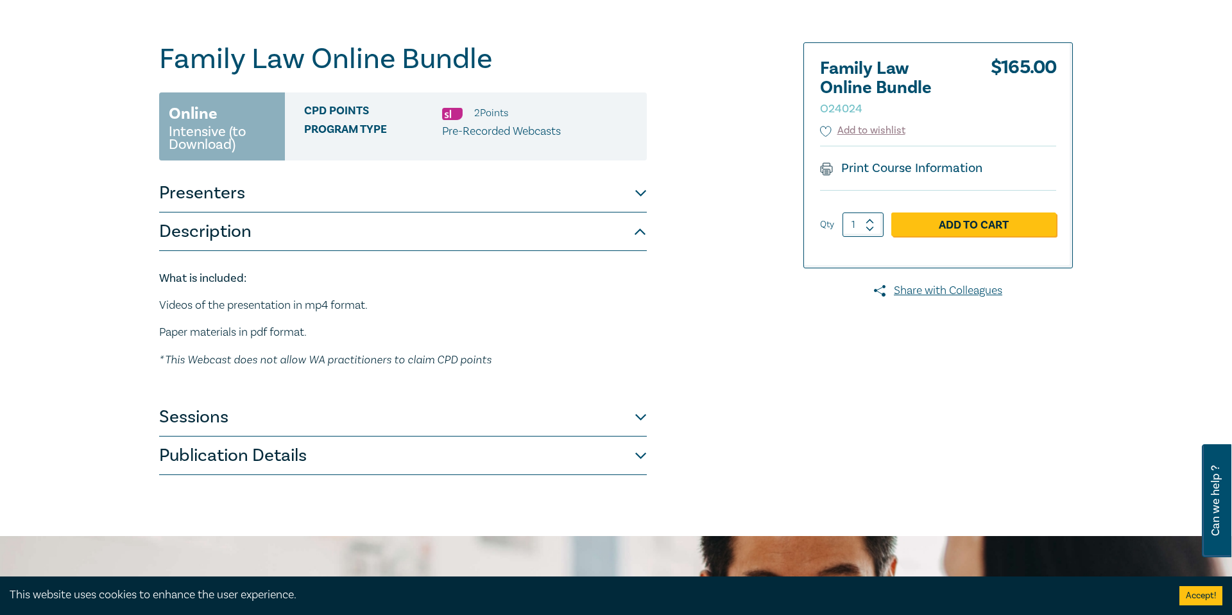
scroll to position [117, 0]
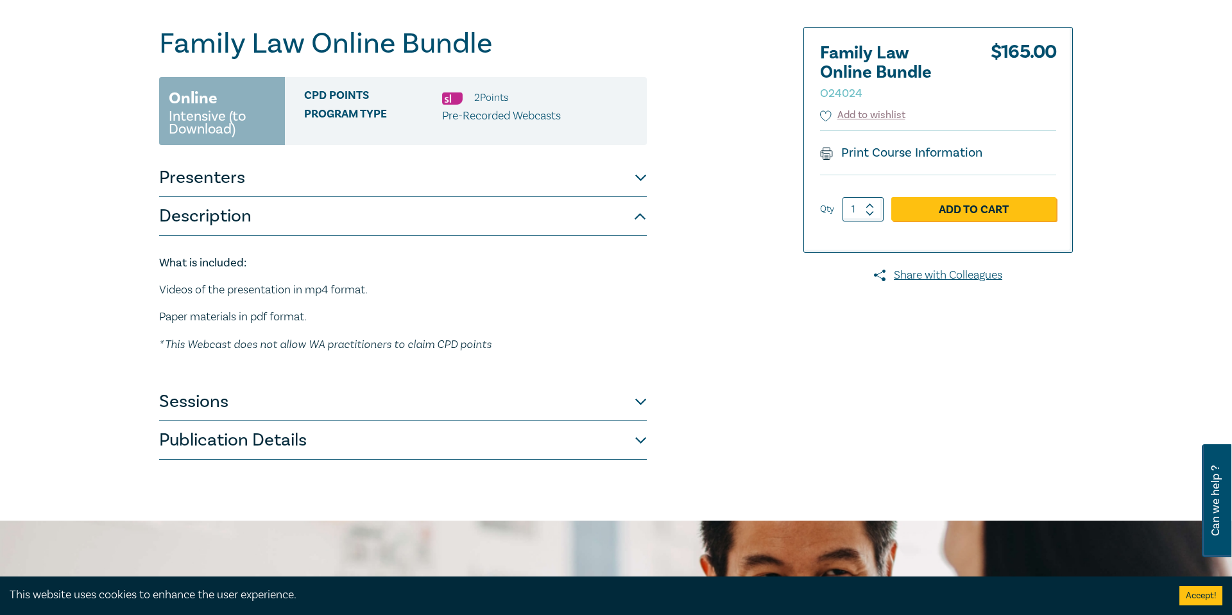
click at [638, 402] on button "Sessions" at bounding box center [403, 401] width 488 height 38
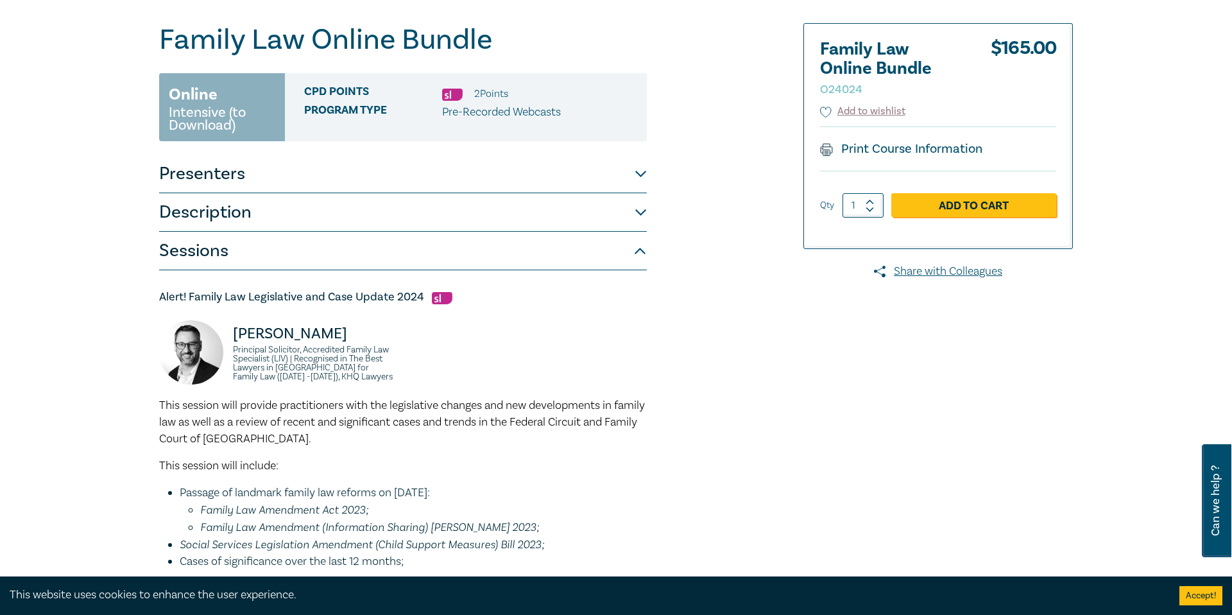
scroll to position [0, 0]
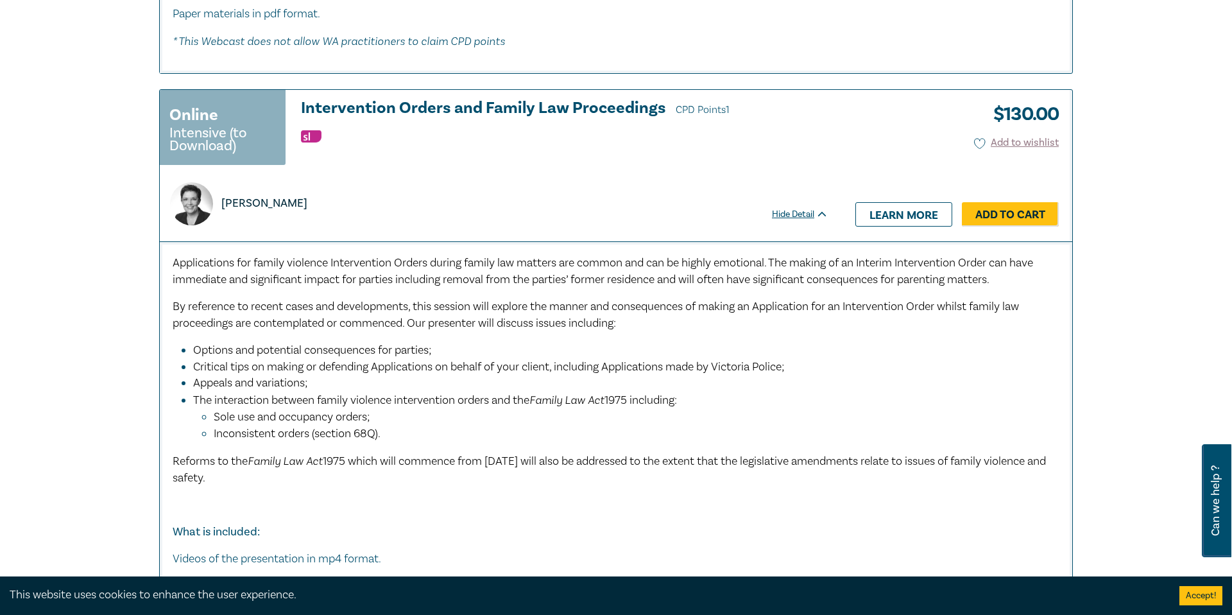
scroll to position [6404, 0]
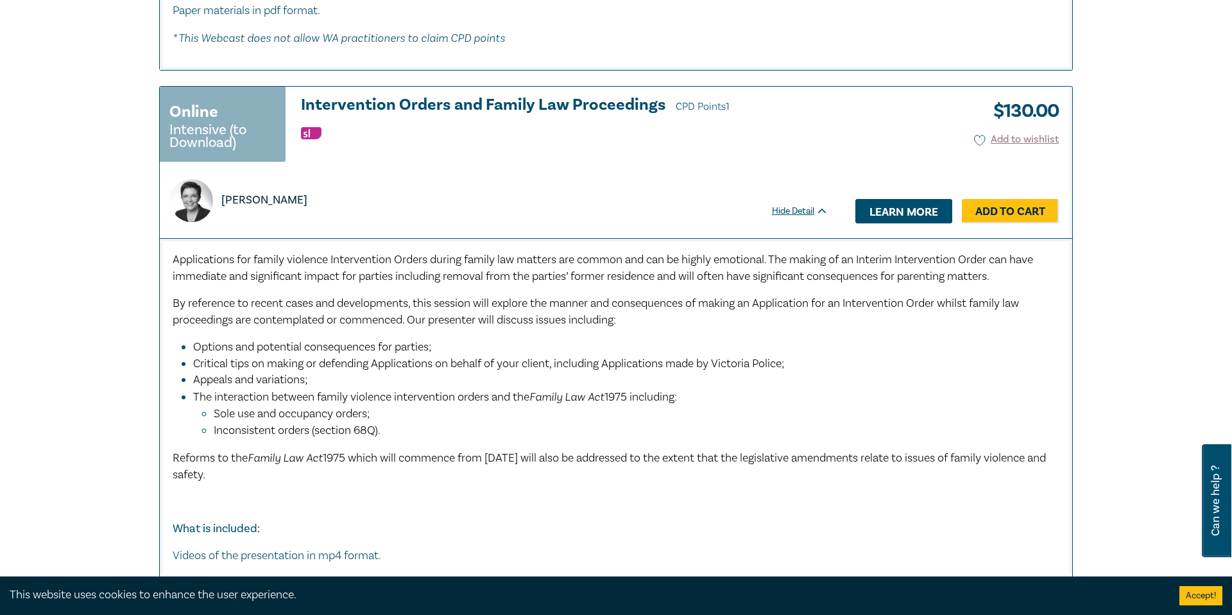
click at [885, 210] on link "Learn more" at bounding box center [903, 211] width 97 height 24
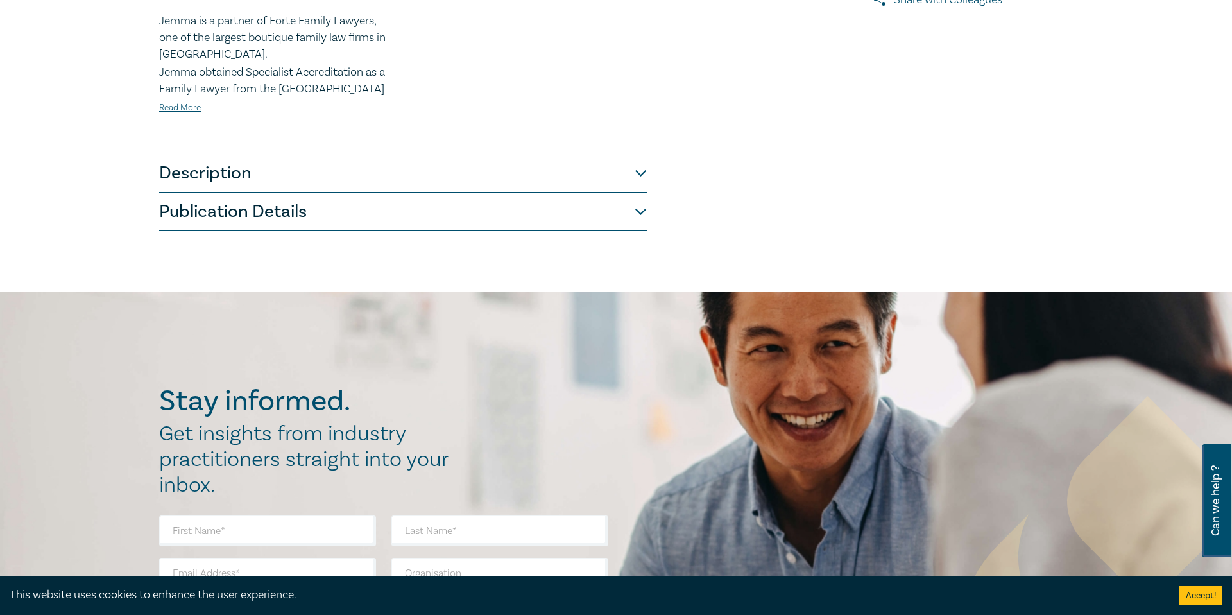
scroll to position [432, 0]
click at [640, 172] on button "Description" at bounding box center [403, 172] width 488 height 38
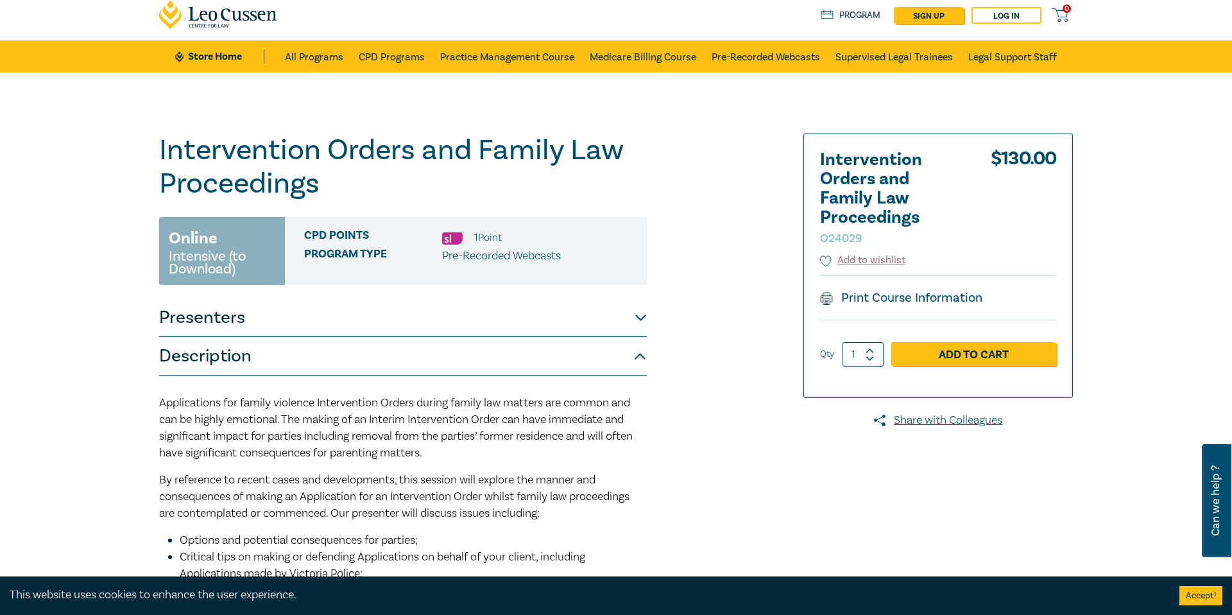
scroll to position [0, 0]
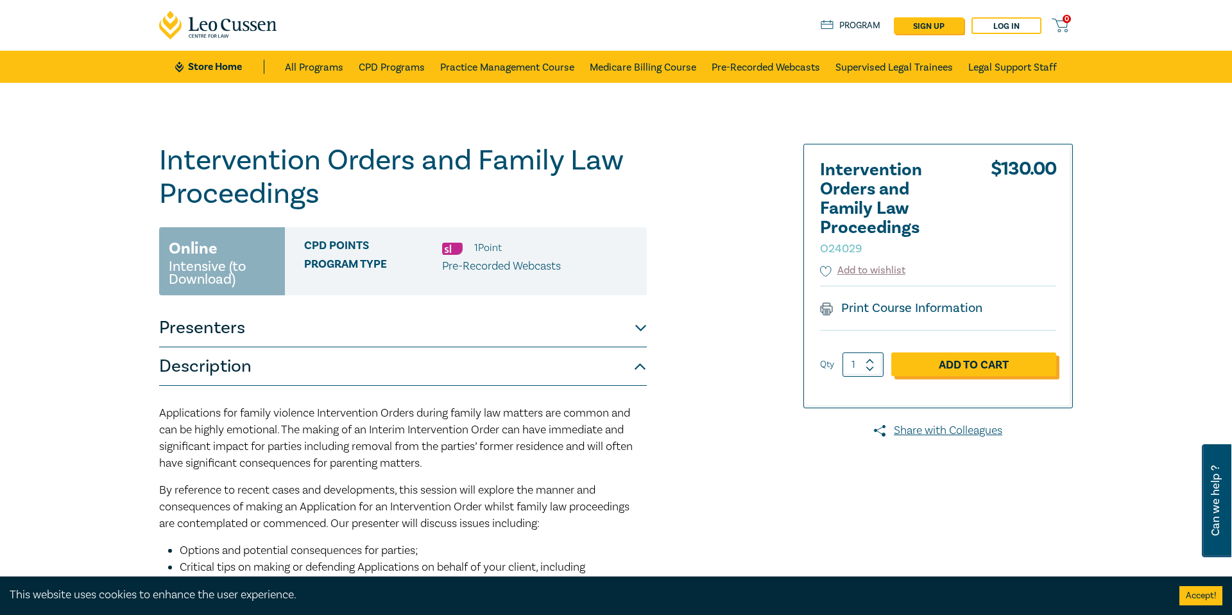
click at [956, 365] on link "Add to Cart" at bounding box center [973, 364] width 165 height 24
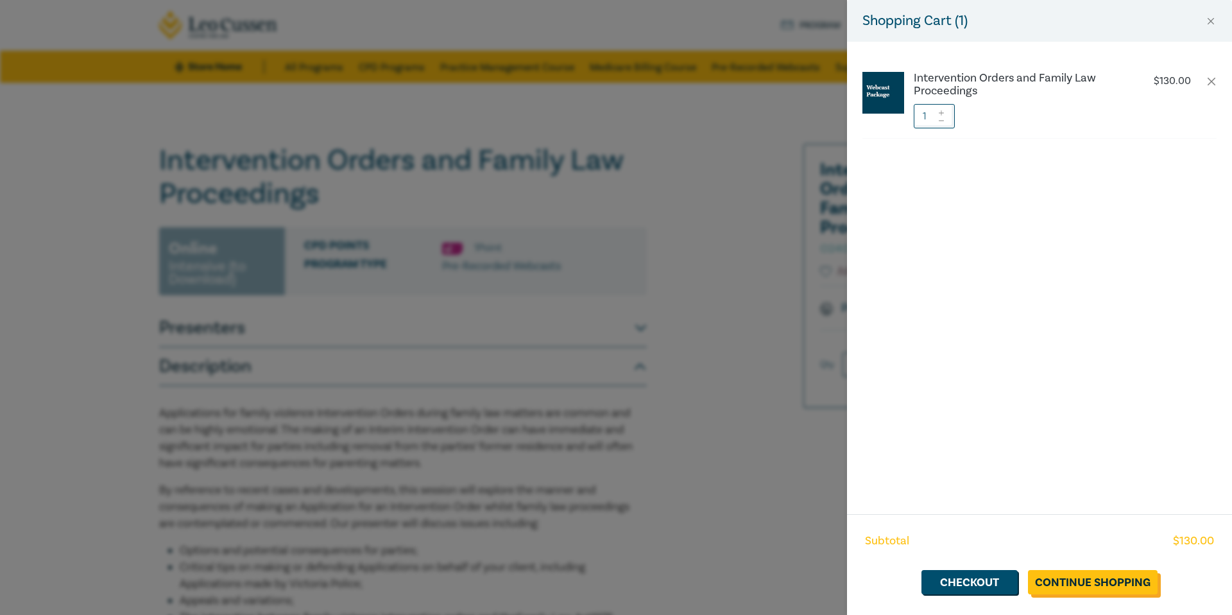
click at [1063, 586] on link "Continue Shopping" at bounding box center [1093, 582] width 130 height 24
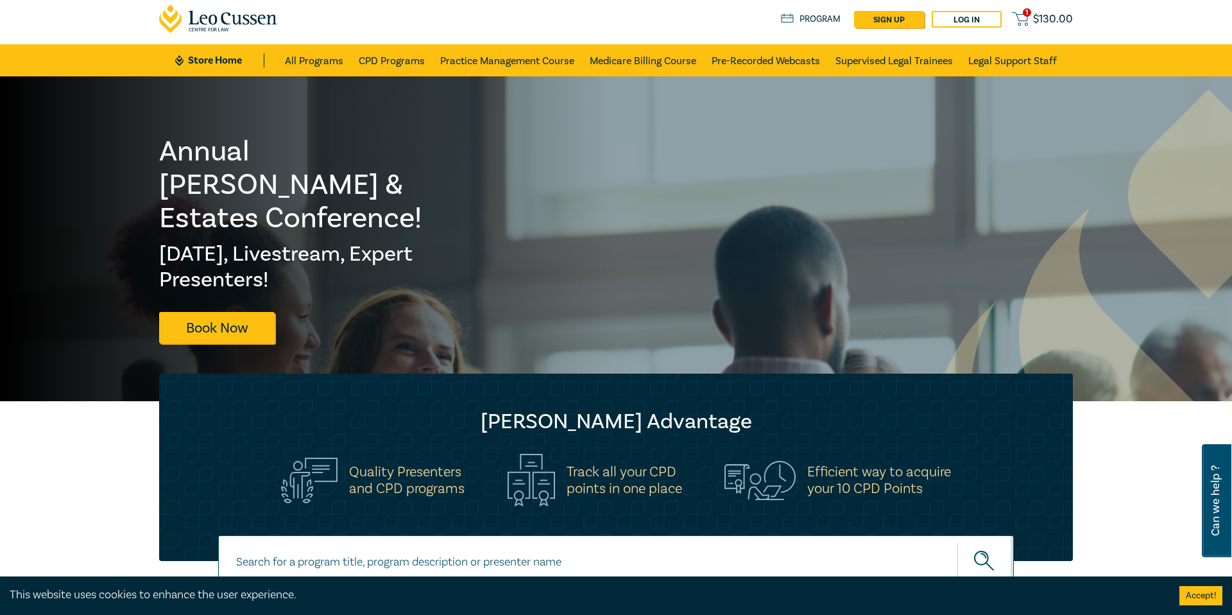
scroll to position [1, 0]
